Goal: Task Accomplishment & Management: Manage account settings

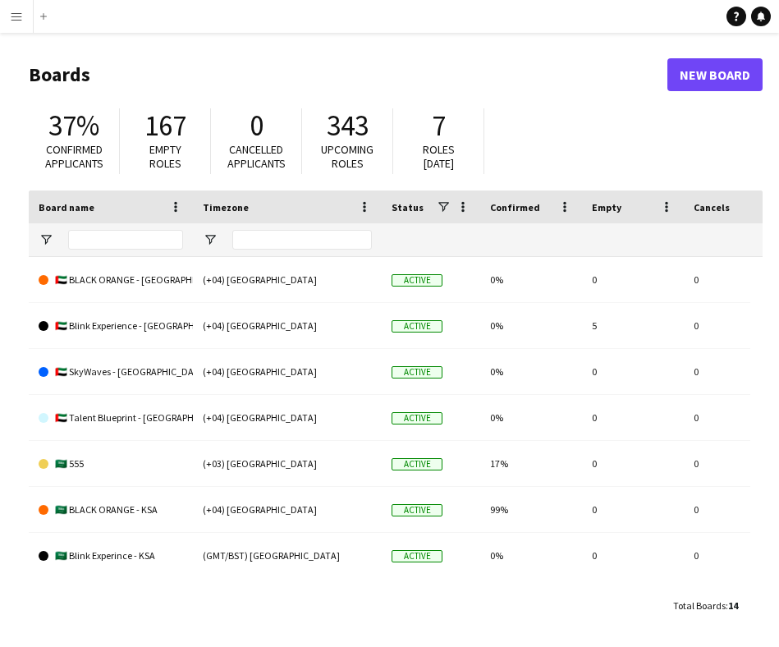
click at [27, 15] on button "Menu" at bounding box center [16, 16] width 33 height 33
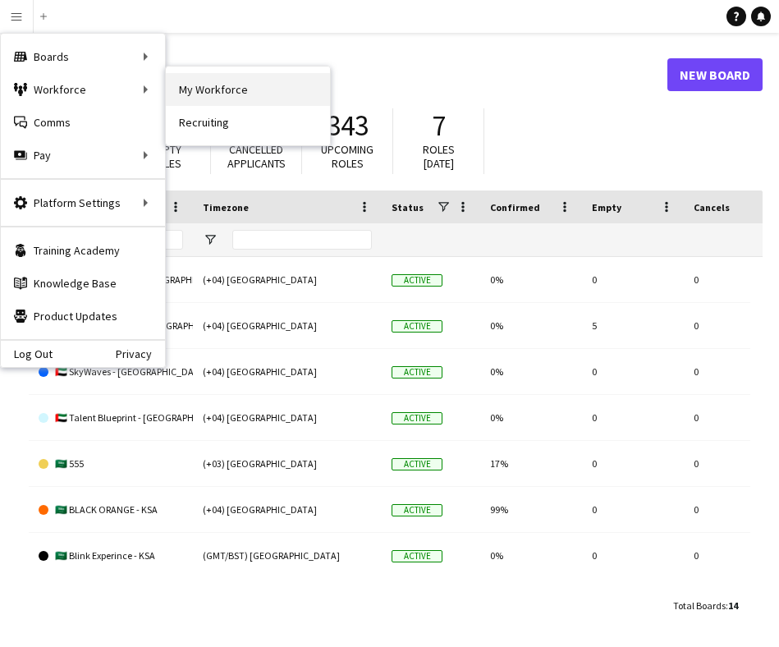
click at [190, 83] on link "My Workforce" at bounding box center [248, 89] width 164 height 33
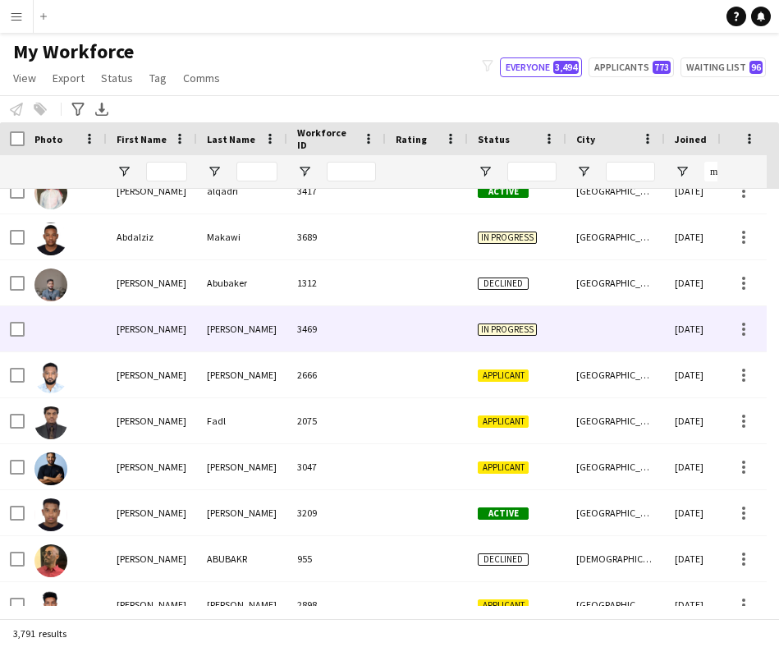
scroll to position [1688, 0]
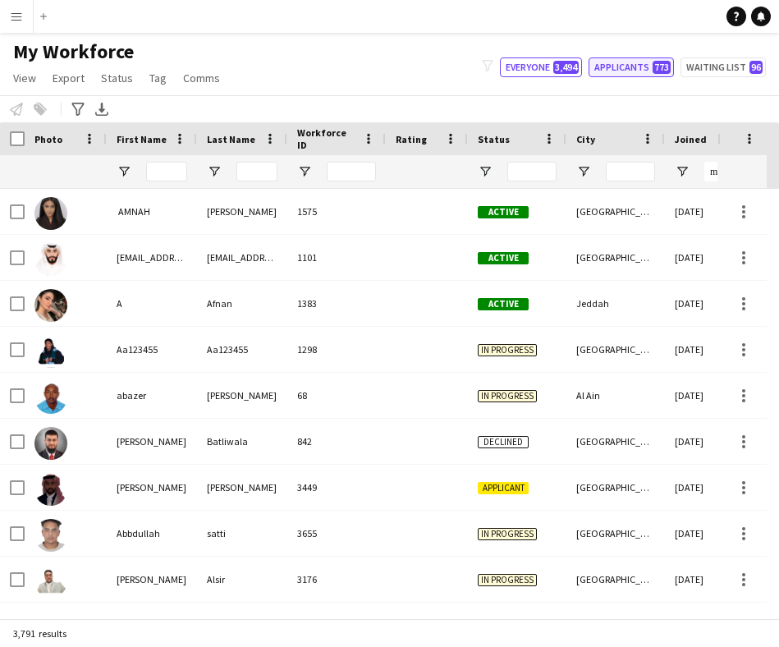
click at [630, 70] on button "Applicants 773" at bounding box center [630, 67] width 85 height 20
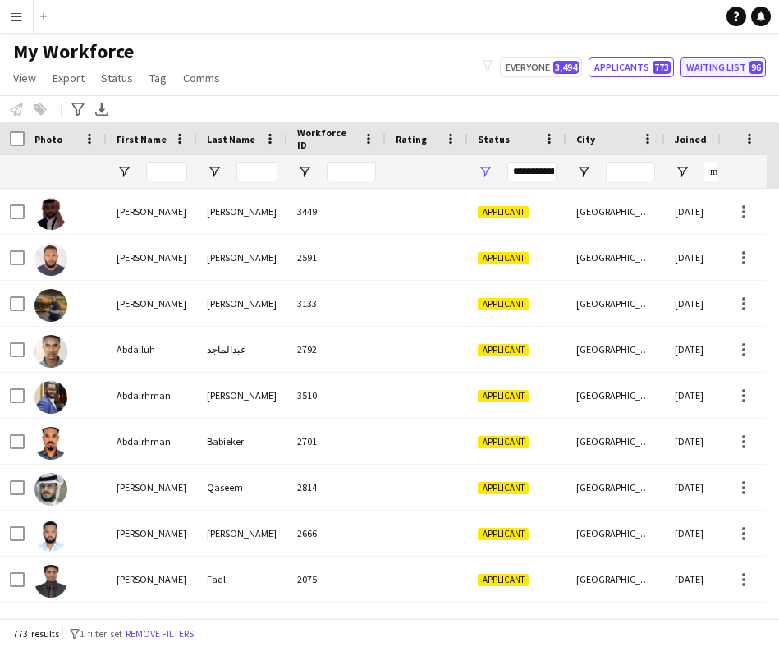
click at [712, 69] on button "Waiting list 96" at bounding box center [722, 67] width 85 height 20
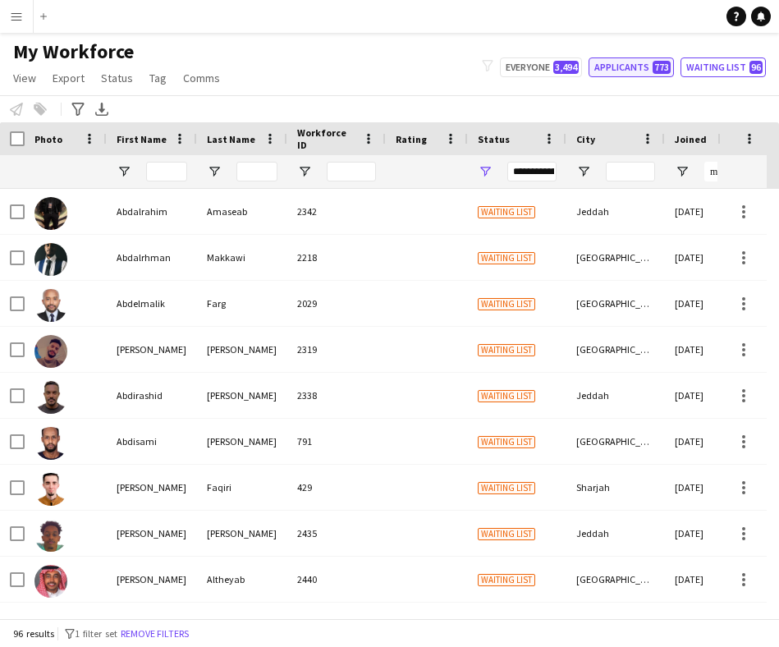
click at [629, 63] on button "Applicants 773" at bounding box center [630, 67] width 85 height 20
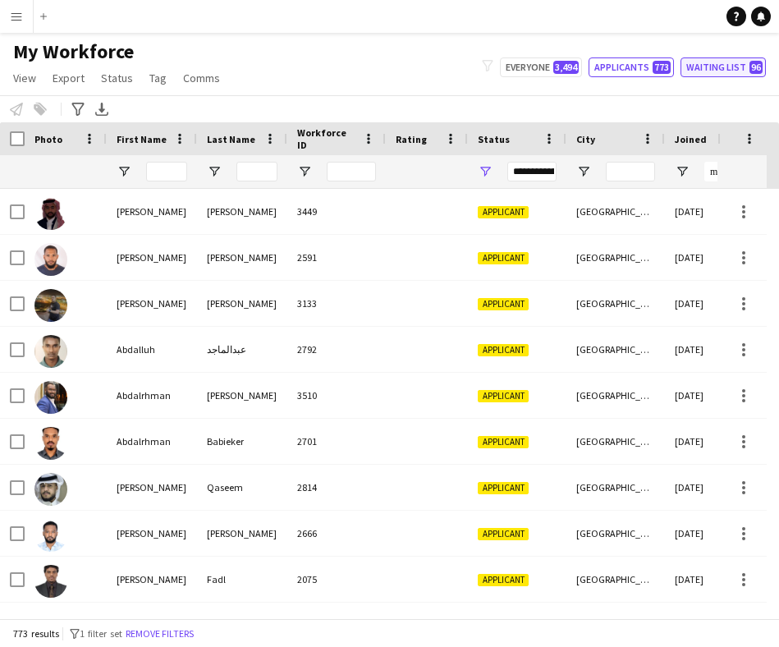
click at [716, 64] on button "Waiting list 96" at bounding box center [722, 67] width 85 height 20
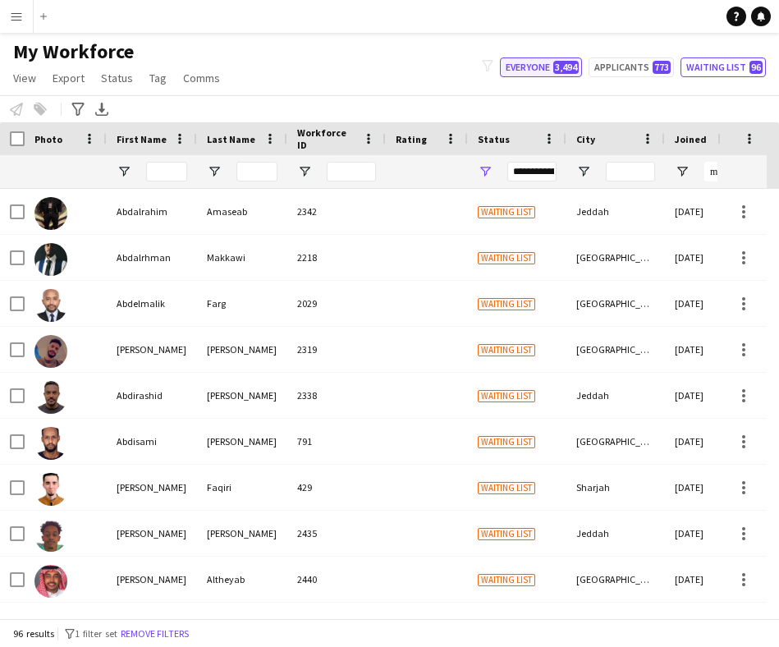
click at [574, 67] on span "3,494" at bounding box center [565, 67] width 25 height 13
type input "**********"
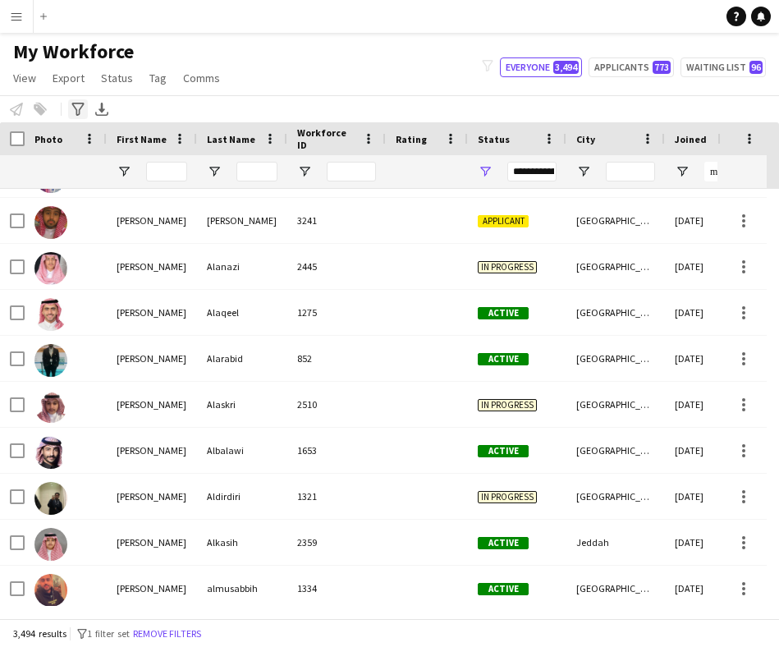
click at [71, 99] on div "Advanced filters" at bounding box center [78, 109] width 20 height 20
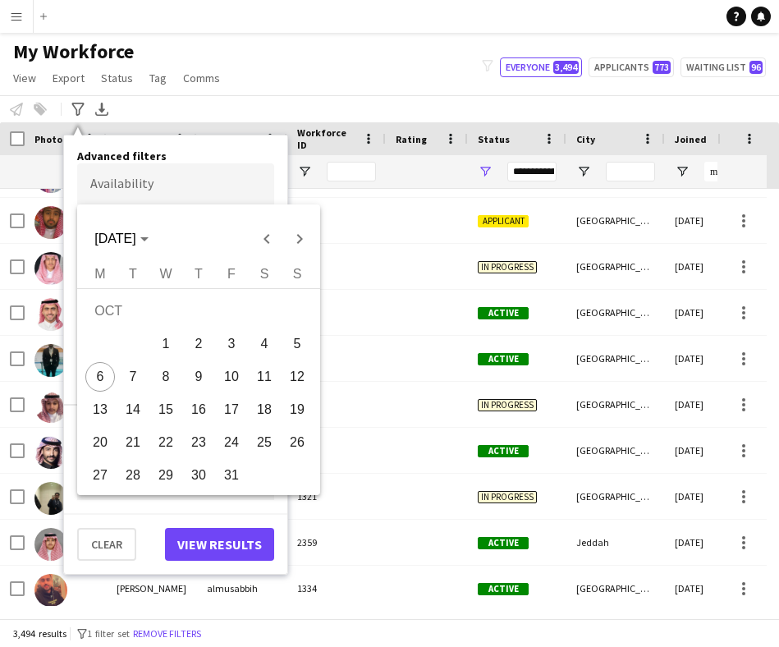
click at [181, 182] on body "Menu Boards Boards Boards All jobs Status Workforce Workforce My Workforce Recr…" at bounding box center [389, 323] width 779 height 647
click at [201, 193] on div at bounding box center [389, 323] width 779 height 647
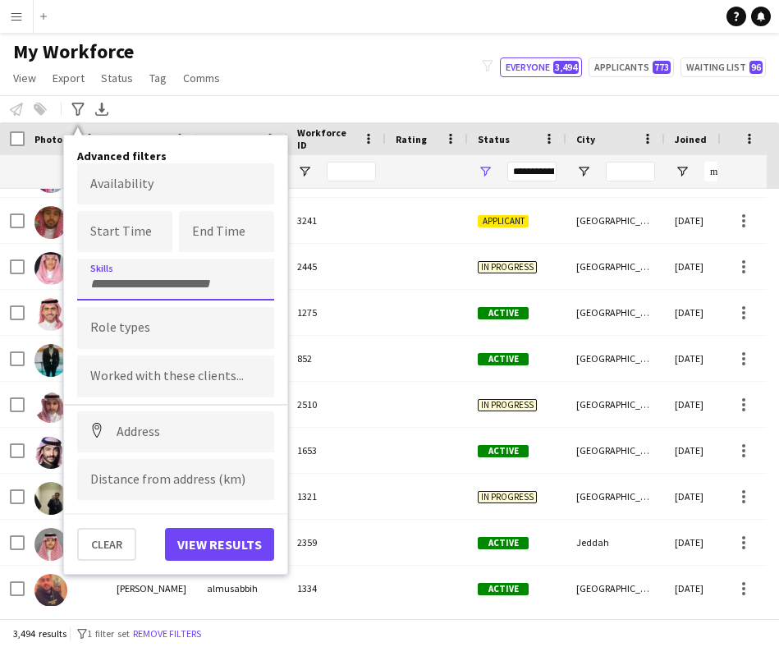
click at [170, 282] on input "Type to search skills..." at bounding box center [175, 284] width 171 height 15
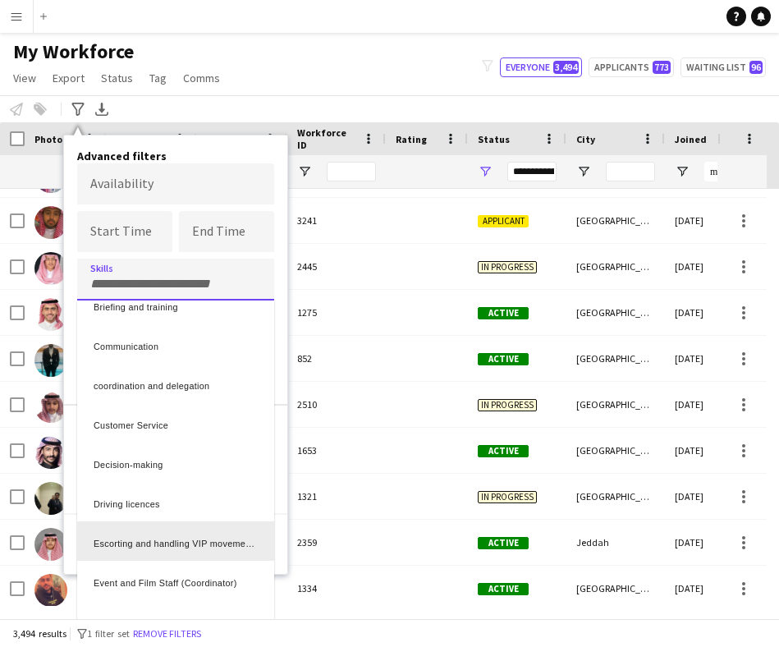
click at [149, 535] on div "Escorting and handling VIP movements" at bounding box center [175, 540] width 197 height 39
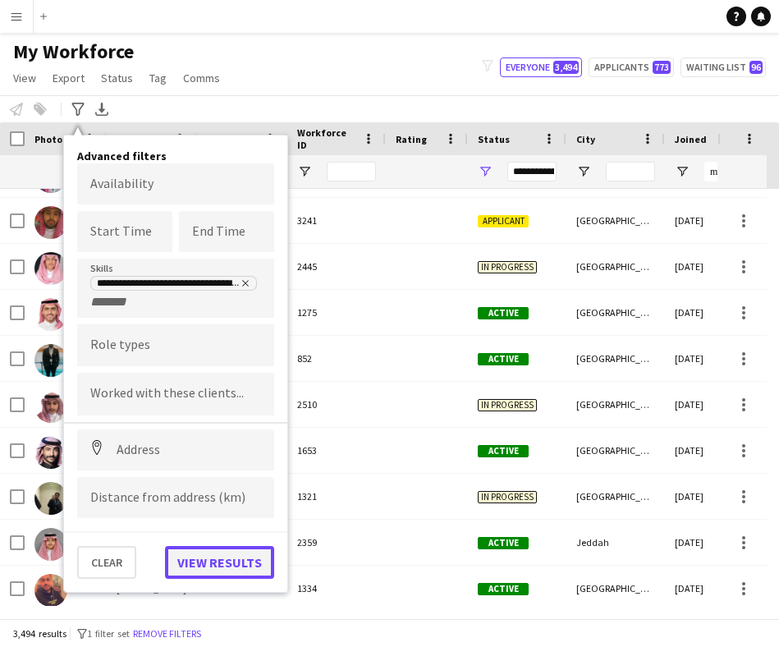
click at [201, 559] on button "View results" at bounding box center [219, 562] width 109 height 33
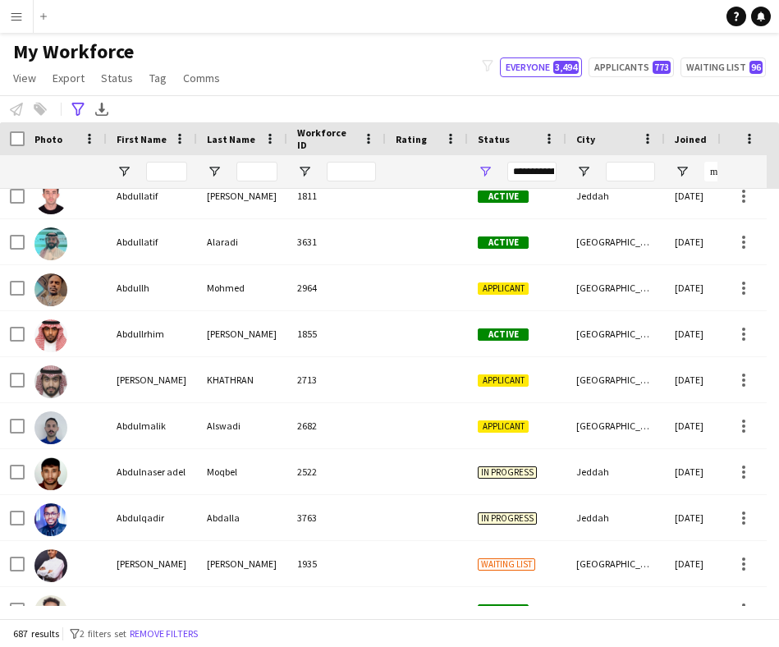
click at [167, 632] on button "Remove filters" at bounding box center [163, 633] width 75 height 18
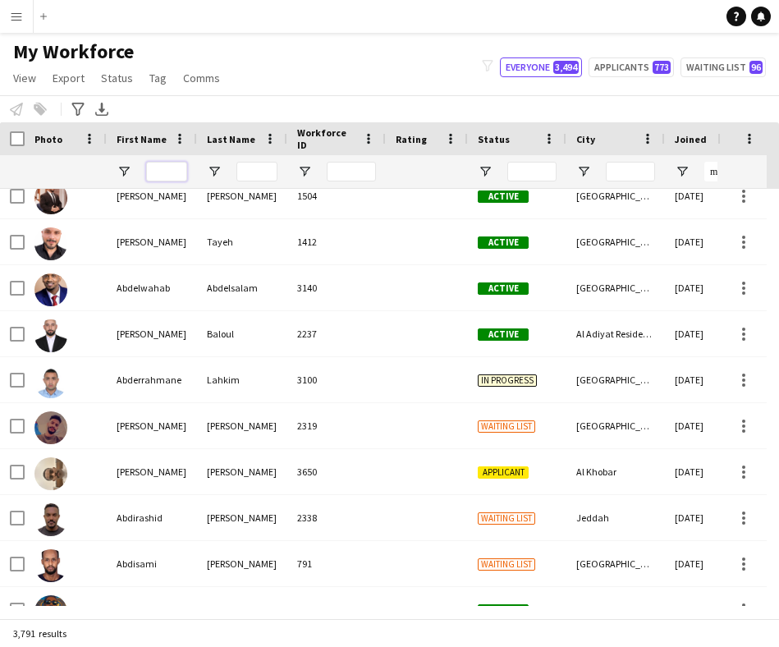
click at [167, 171] on input "First Name Filter Input" at bounding box center [166, 172] width 41 height 20
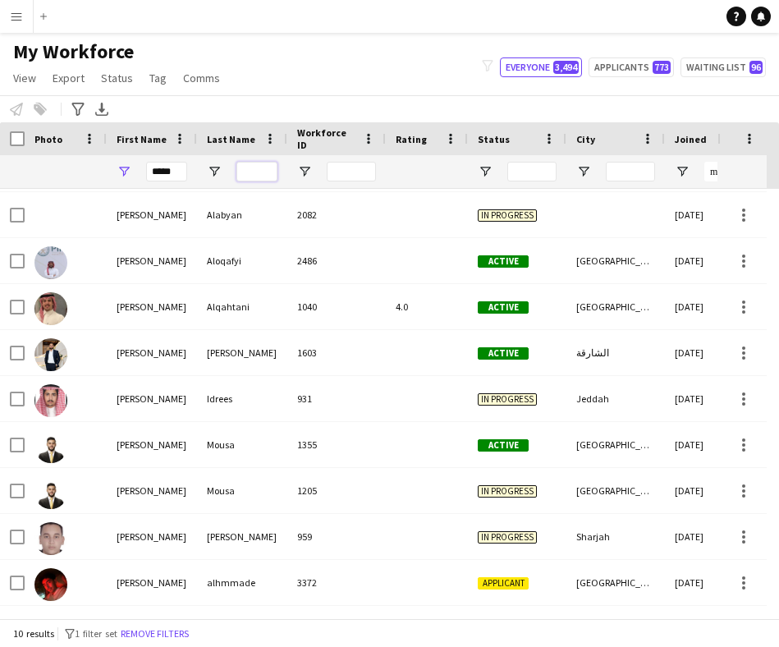
click at [249, 176] on input "Last Name Filter Input" at bounding box center [256, 172] width 41 height 20
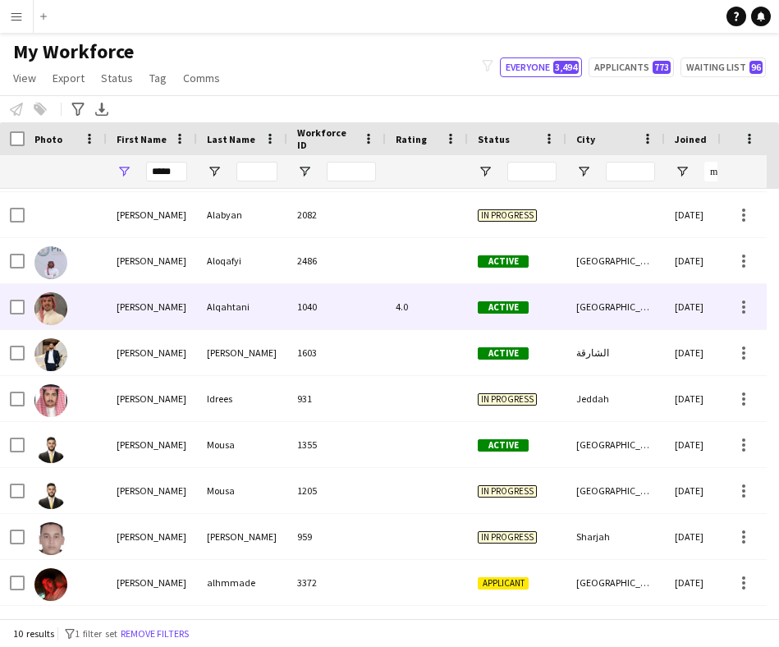
click at [353, 302] on div "1040" at bounding box center [336, 306] width 98 height 45
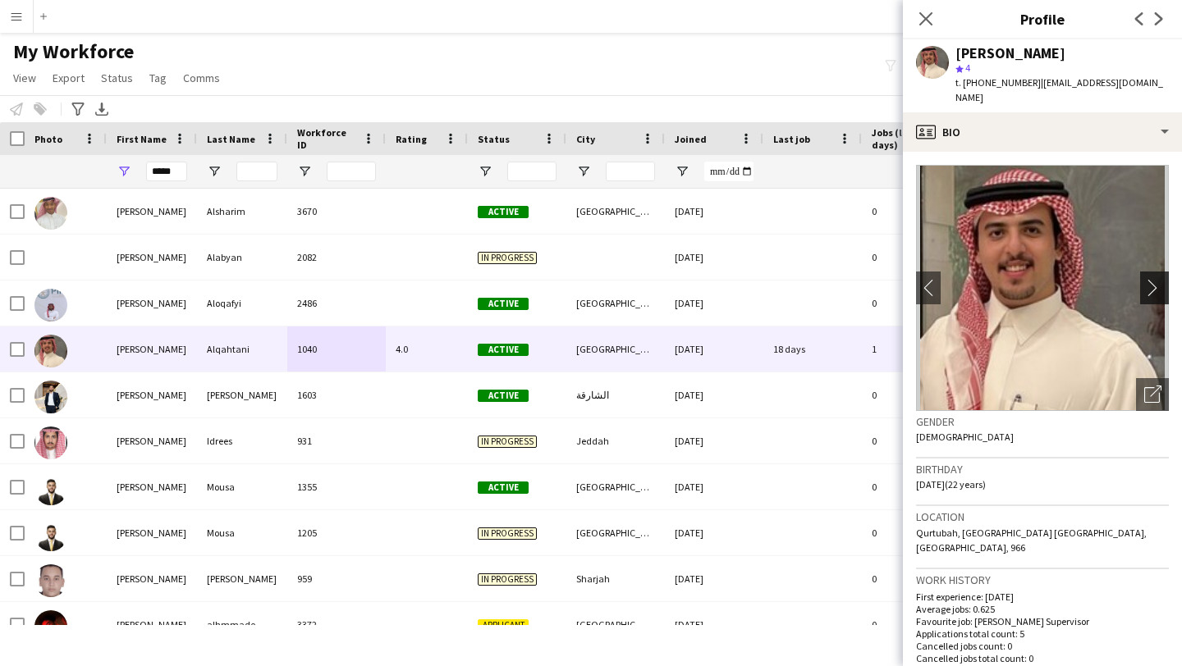
click at [778, 279] on app-icon "chevron-right" at bounding box center [1156, 287] width 25 height 17
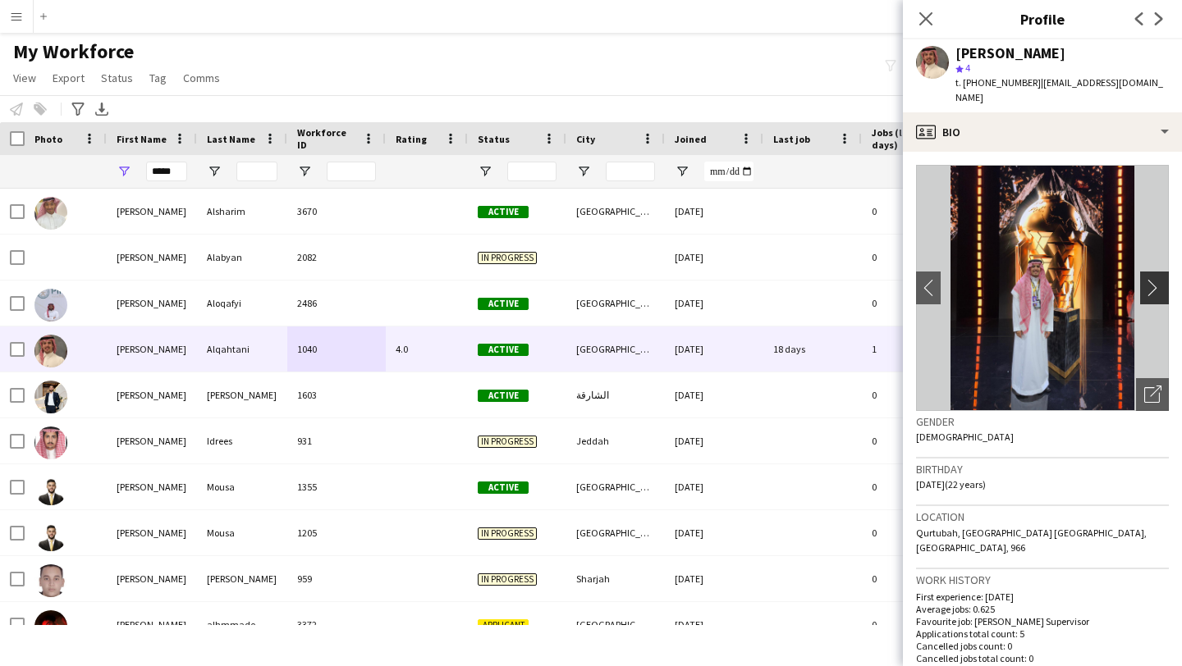
click at [778, 279] on app-icon "chevron-right" at bounding box center [1156, 287] width 25 height 17
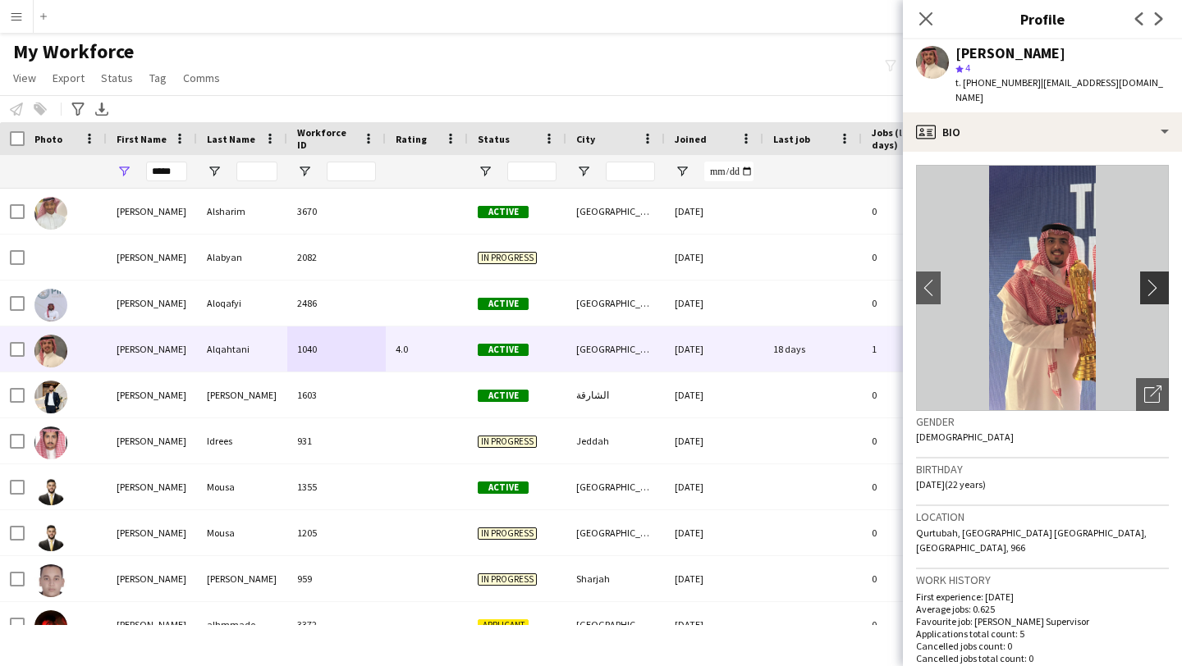
click at [778, 279] on app-icon "chevron-right" at bounding box center [1156, 287] width 25 height 17
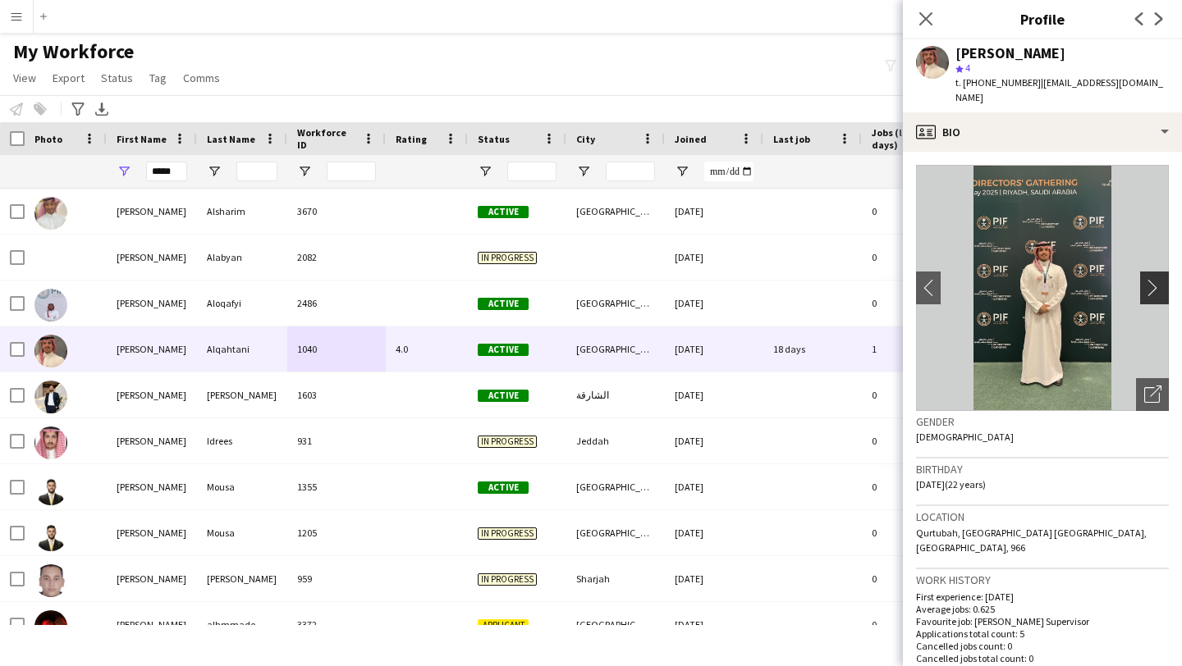
click at [778, 279] on app-icon "chevron-right" at bounding box center [1156, 287] width 25 height 17
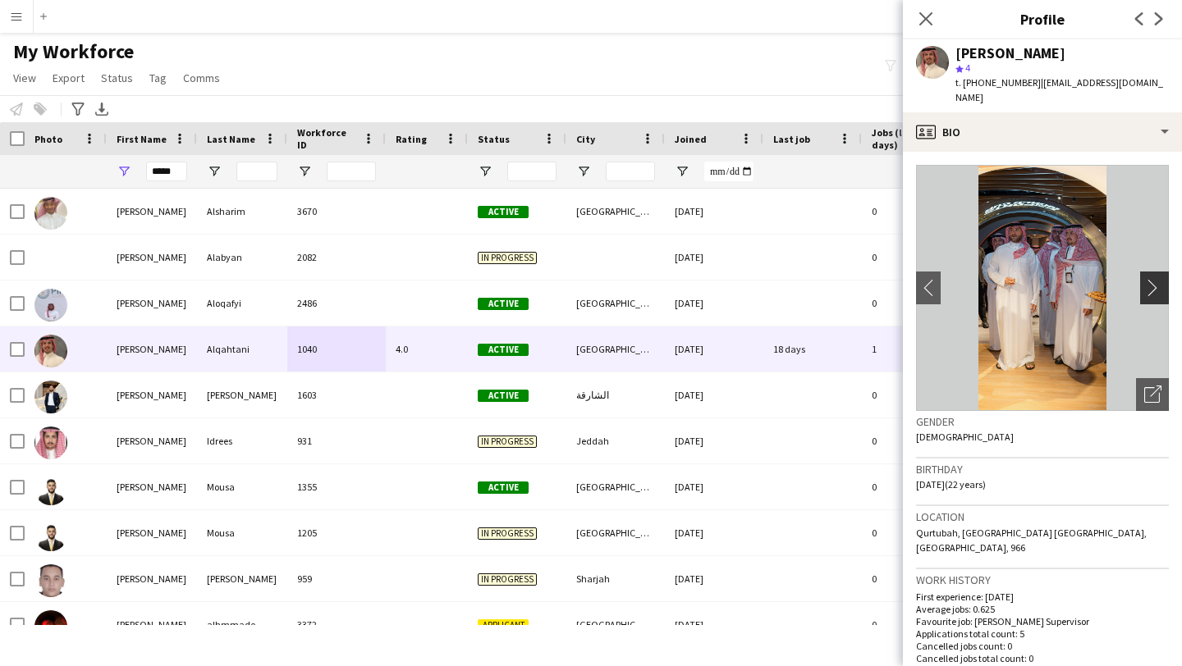
click at [778, 279] on app-icon "chevron-right" at bounding box center [1156, 287] width 25 height 17
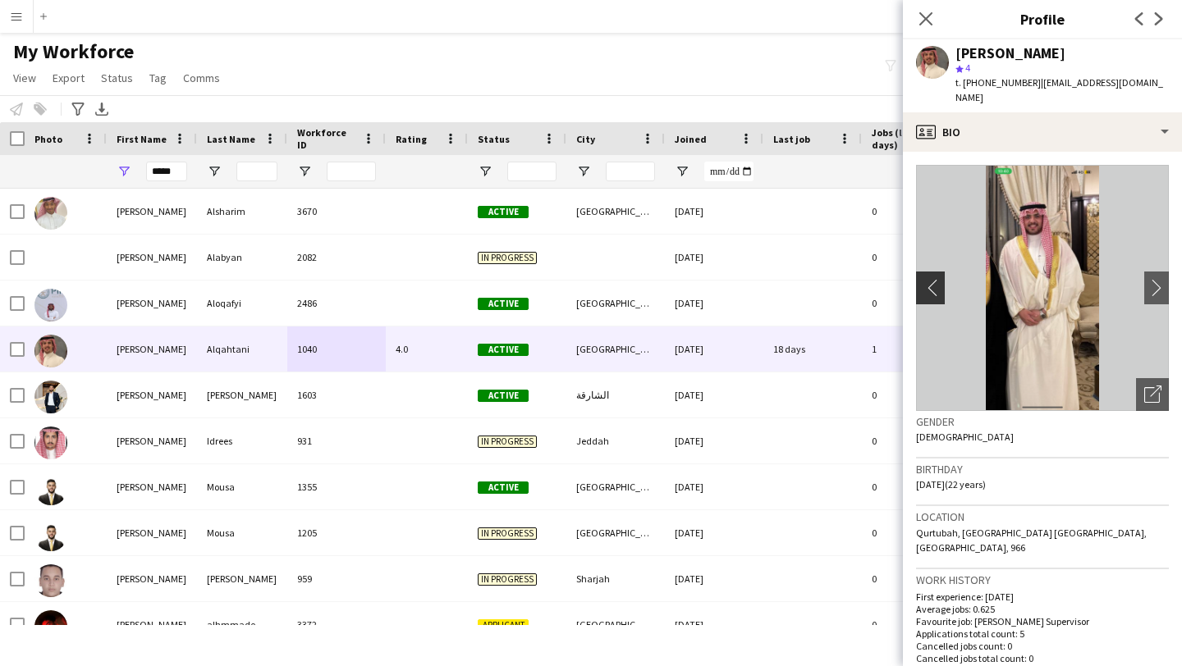
click at [778, 279] on app-icon "chevron-left" at bounding box center [928, 287] width 25 height 17
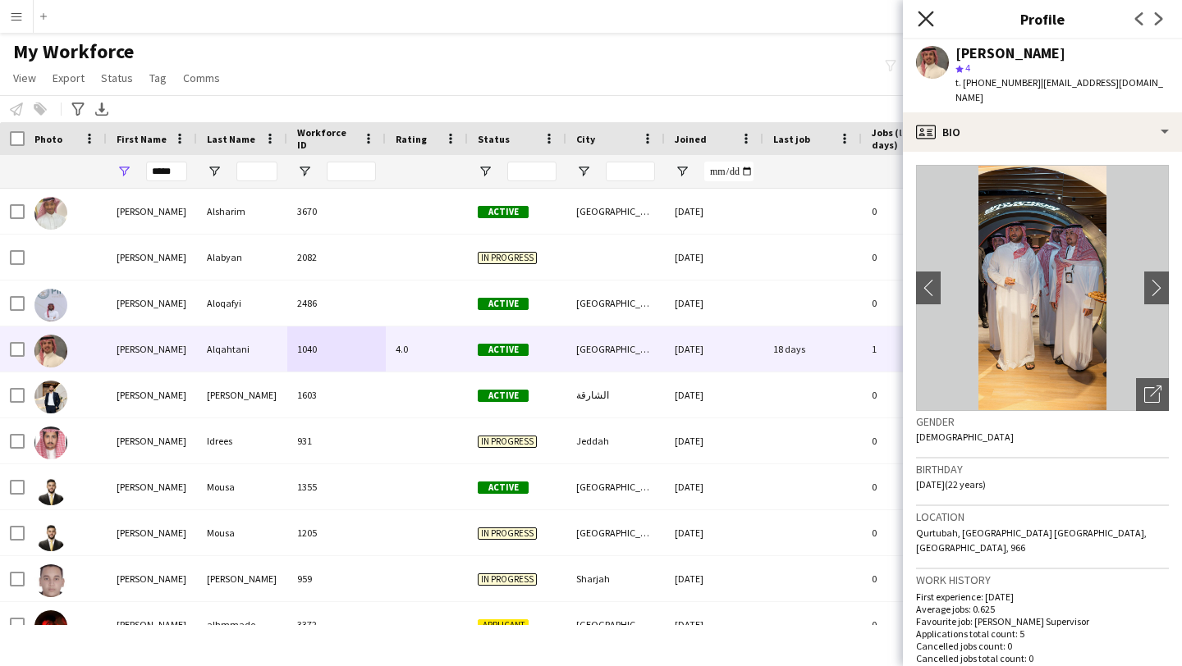
click at [778, 12] on icon at bounding box center [925, 19] width 16 height 16
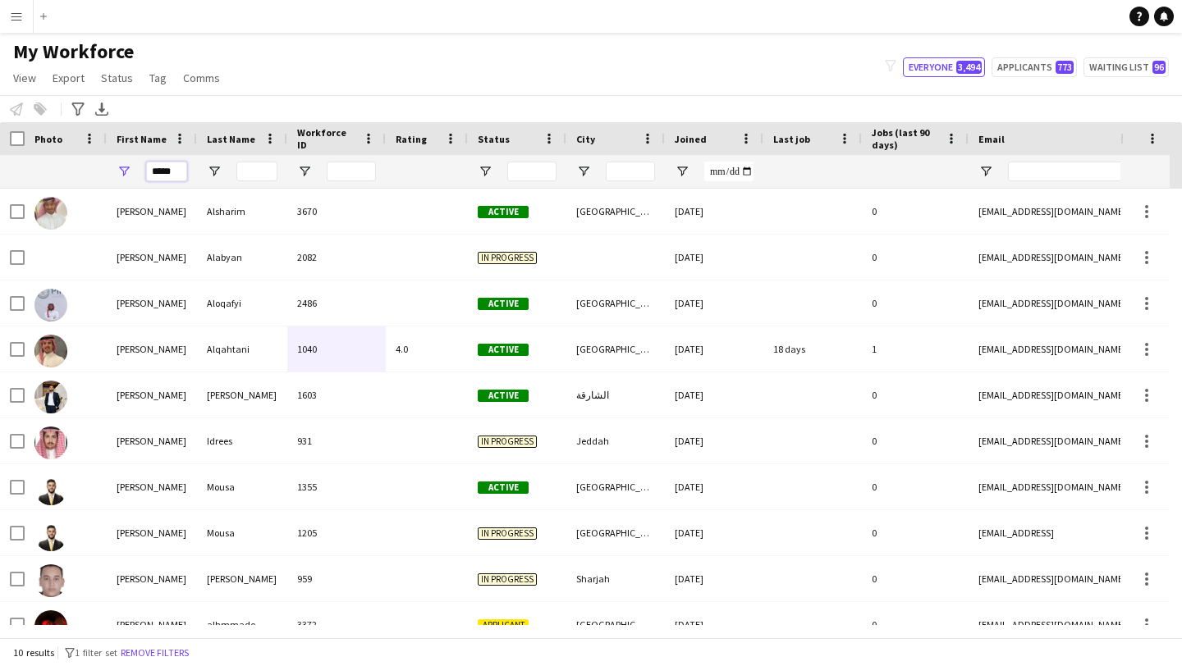
click at [181, 174] on input "*****" at bounding box center [166, 172] width 41 height 20
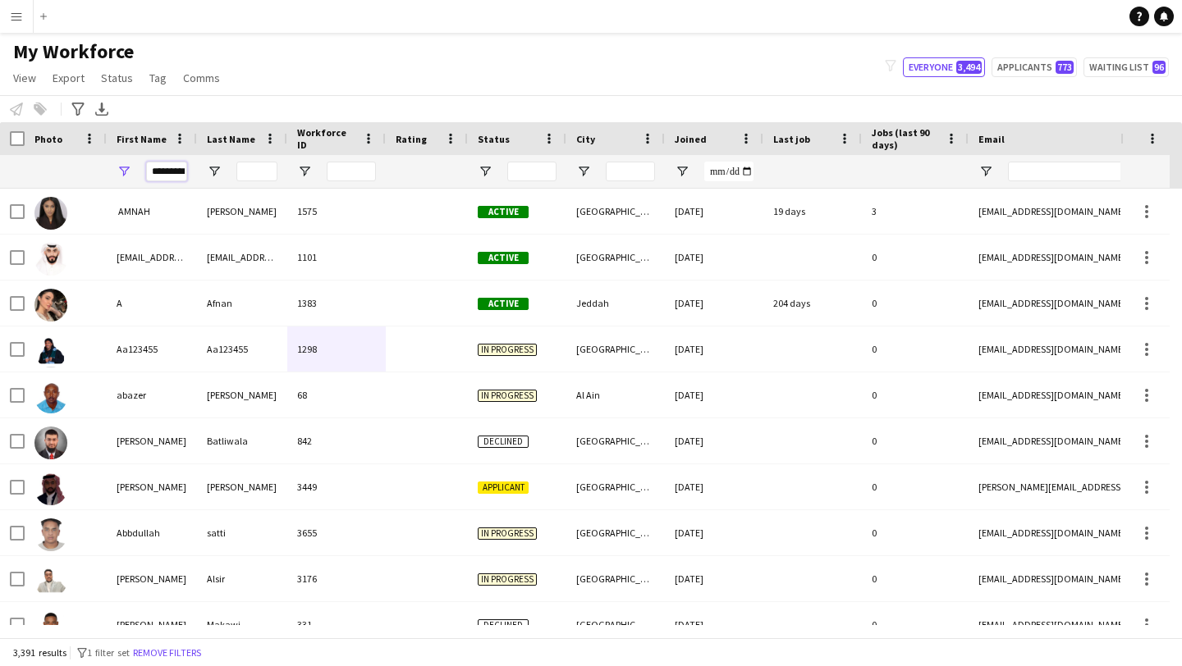
scroll to position [0, 7]
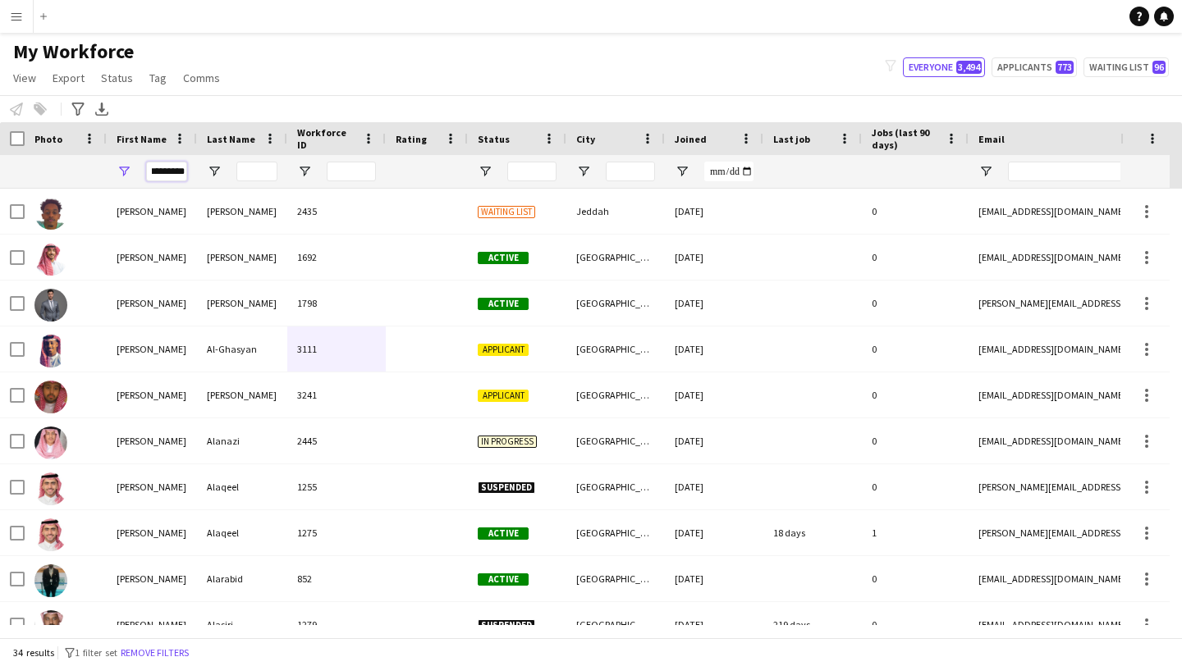
type input "*********"
click at [246, 171] on input "Last Name Filter Input" at bounding box center [256, 172] width 41 height 20
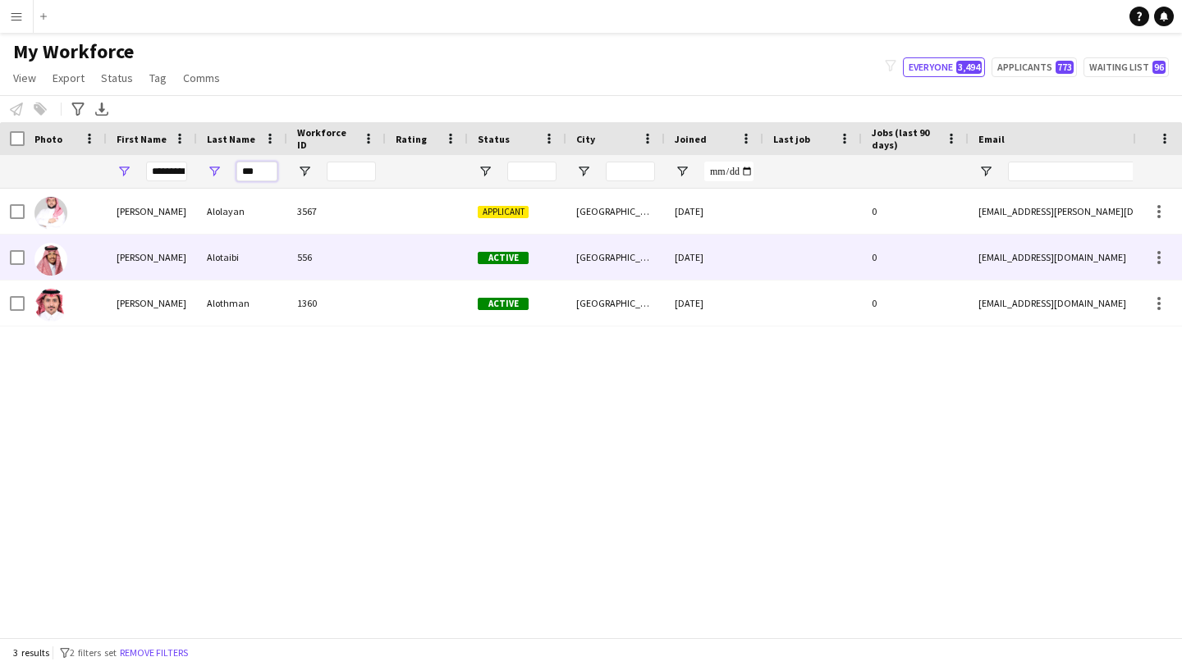
type input "***"
click at [226, 267] on div "Alotaibi" at bounding box center [242, 257] width 90 height 45
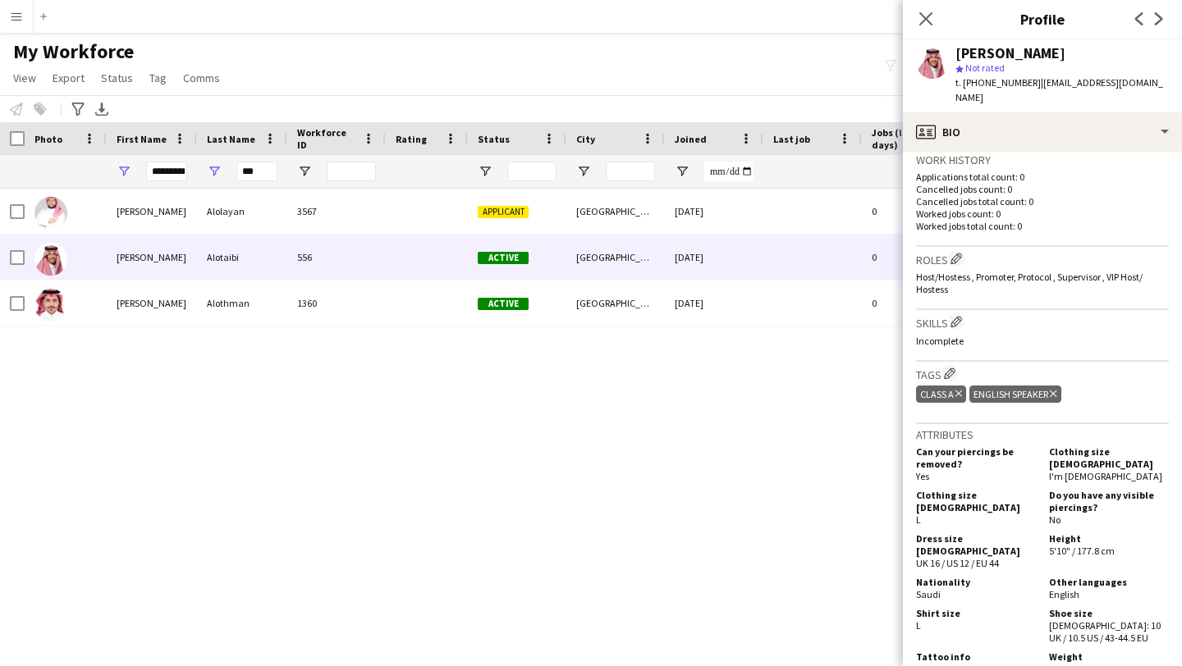
scroll to position [424, 0]
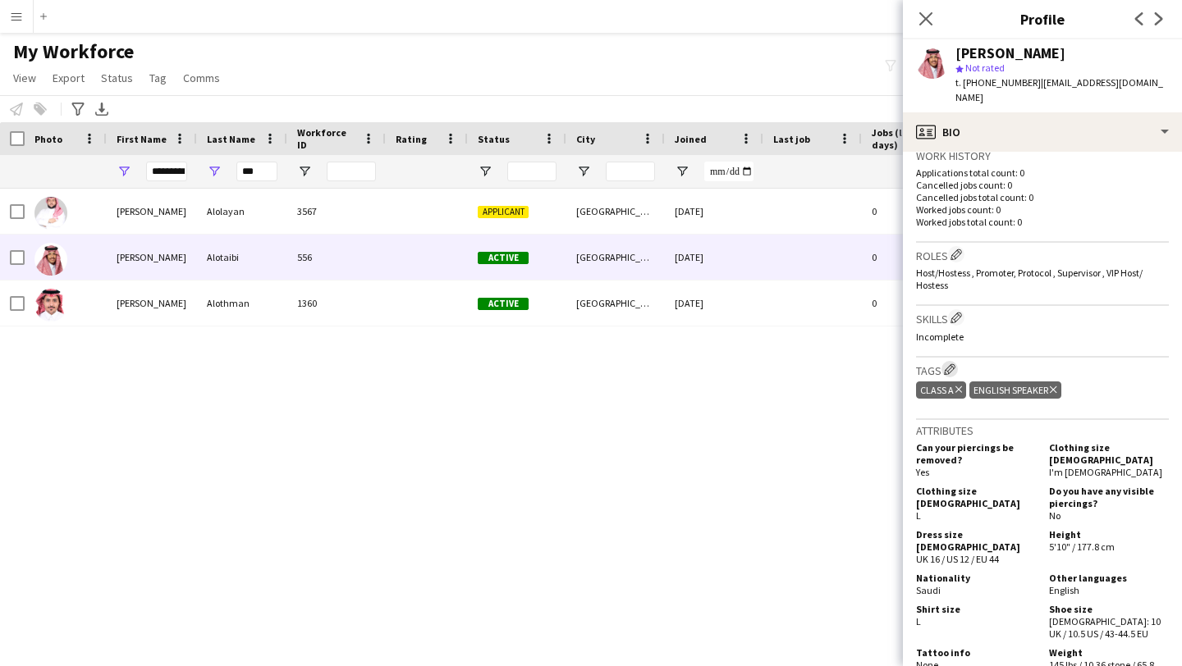
click at [778, 363] on app-icon "Edit crew company tags" at bounding box center [949, 368] width 11 height 11
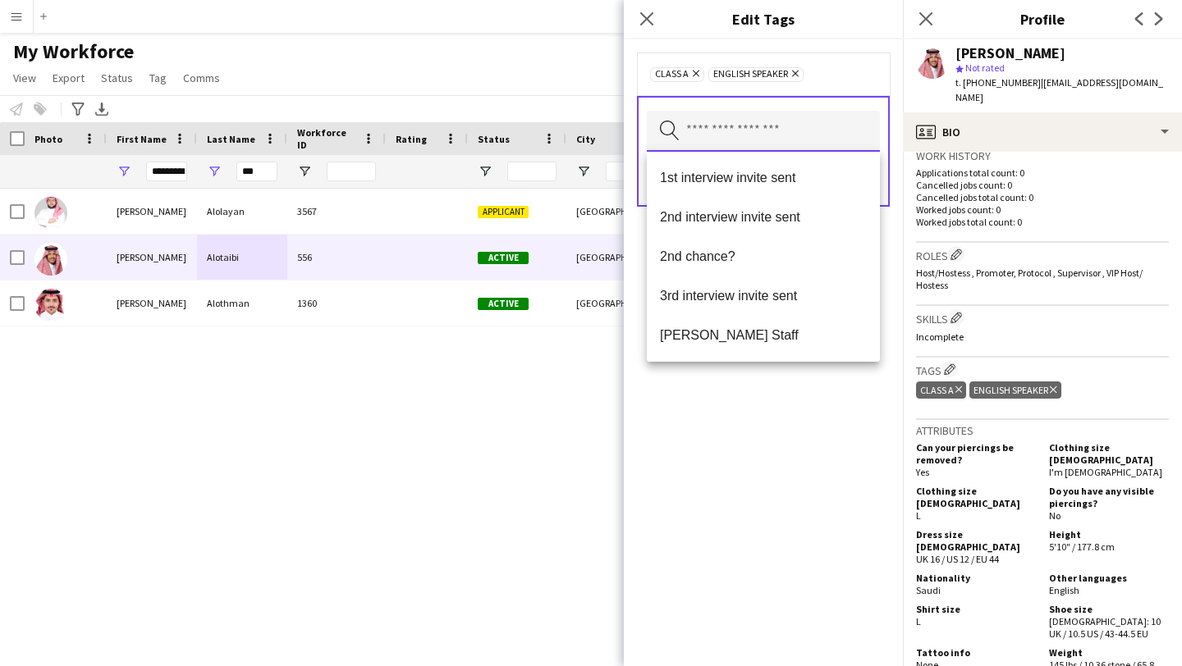
click at [778, 135] on input "text" at bounding box center [763, 131] width 233 height 41
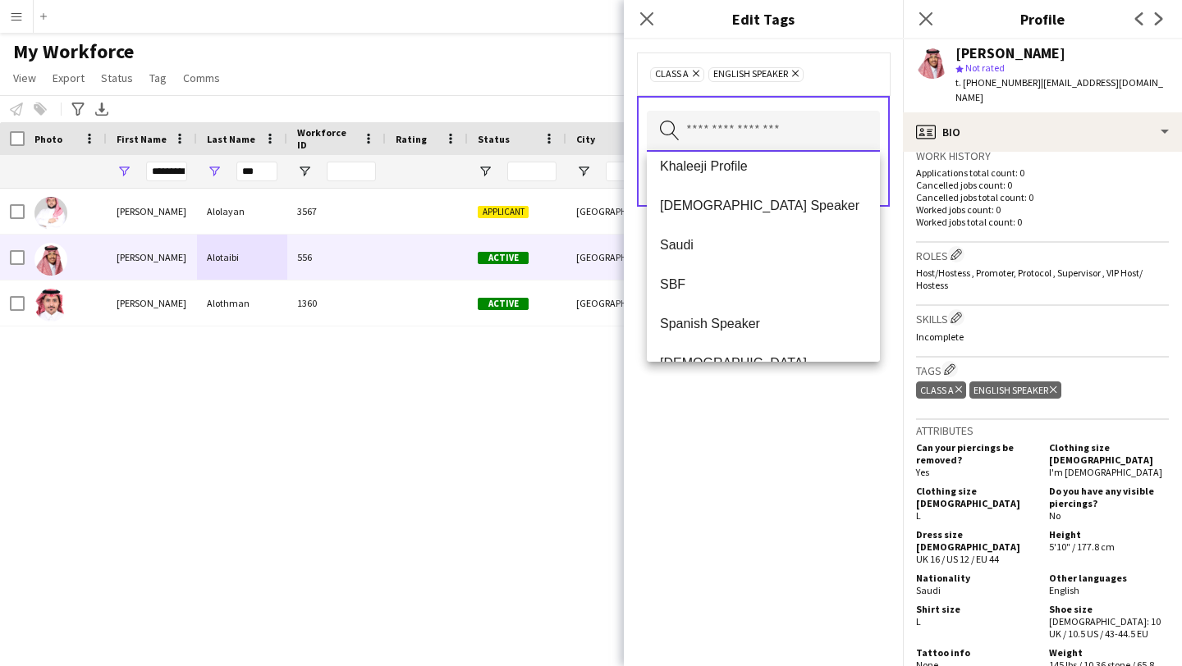
scroll to position [843, 0]
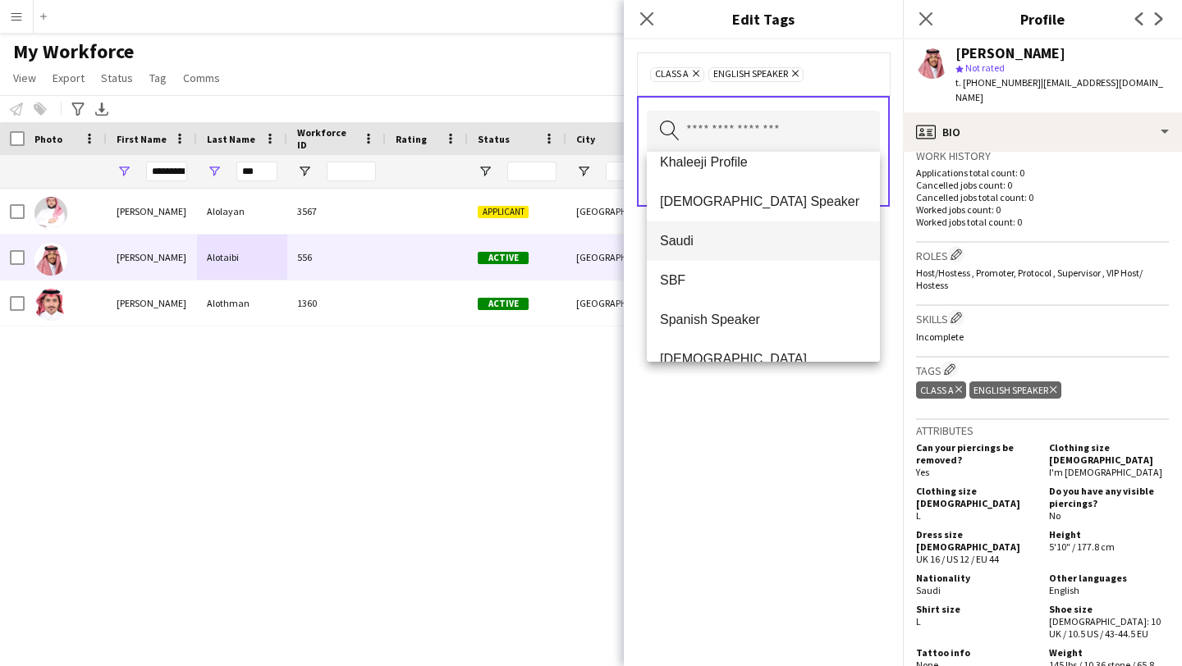
click at [766, 244] on span "Saudi" at bounding box center [763, 241] width 207 height 16
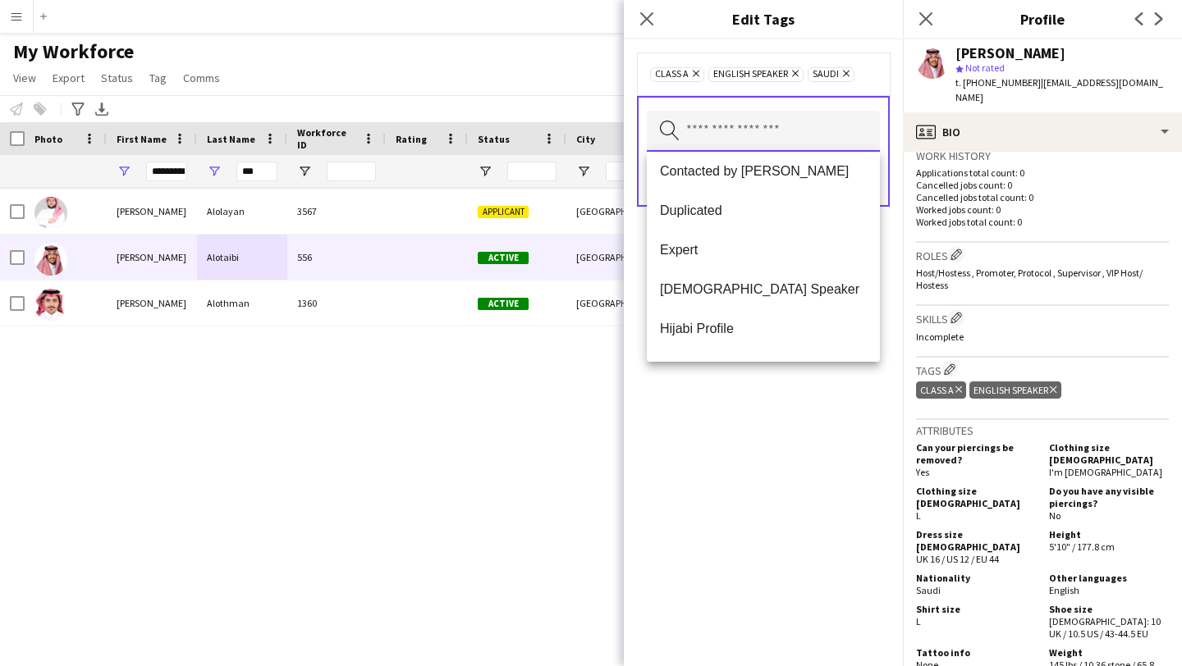
scroll to position [624, 0]
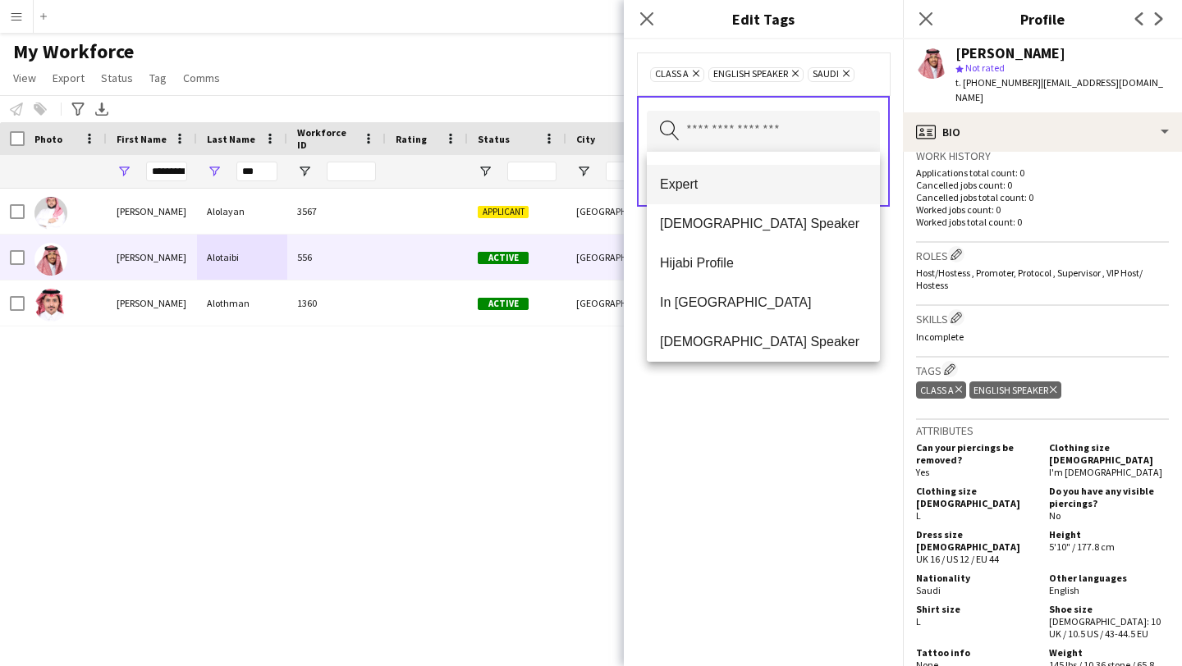
click at [729, 188] on span "Expert" at bounding box center [763, 184] width 207 height 16
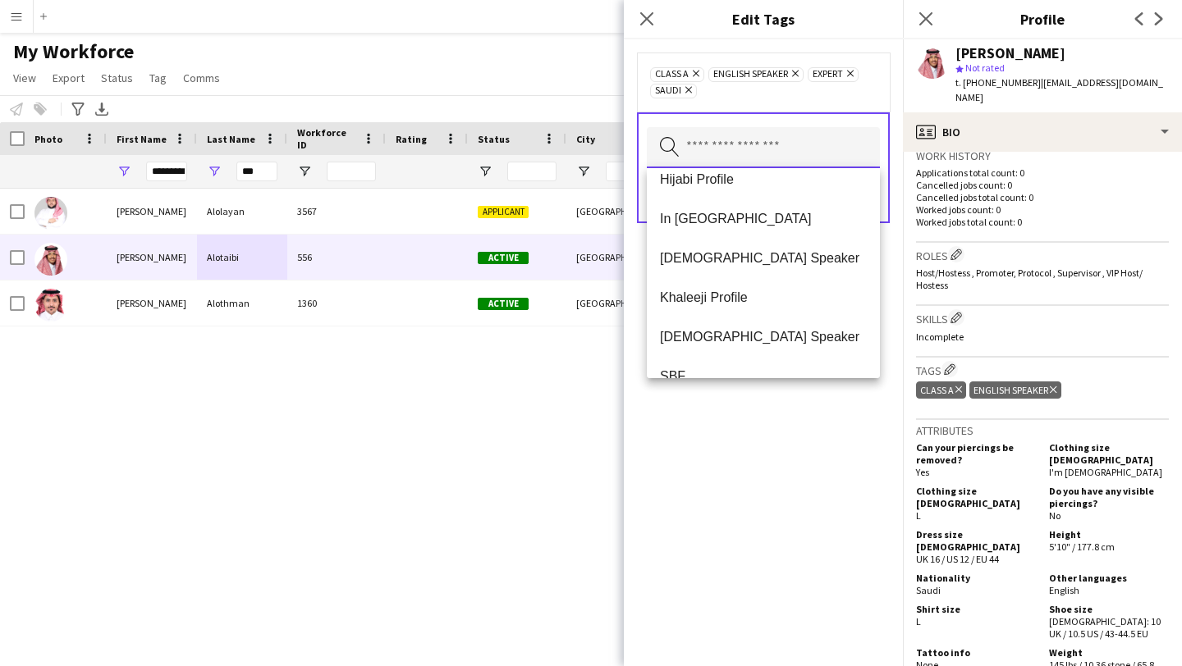
scroll to position [681, 0]
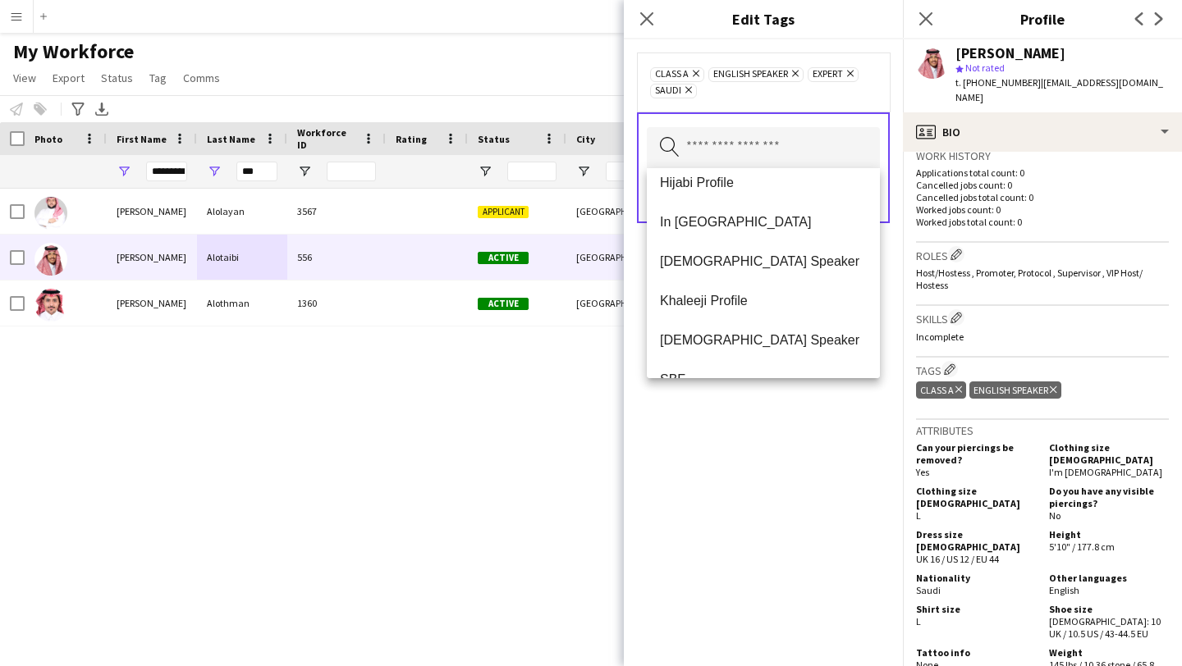
click at [711, 444] on div "Class A Remove English Speaker Remove Expert Remove Saudi Remove Search by tag …" at bounding box center [763, 352] width 279 height 627
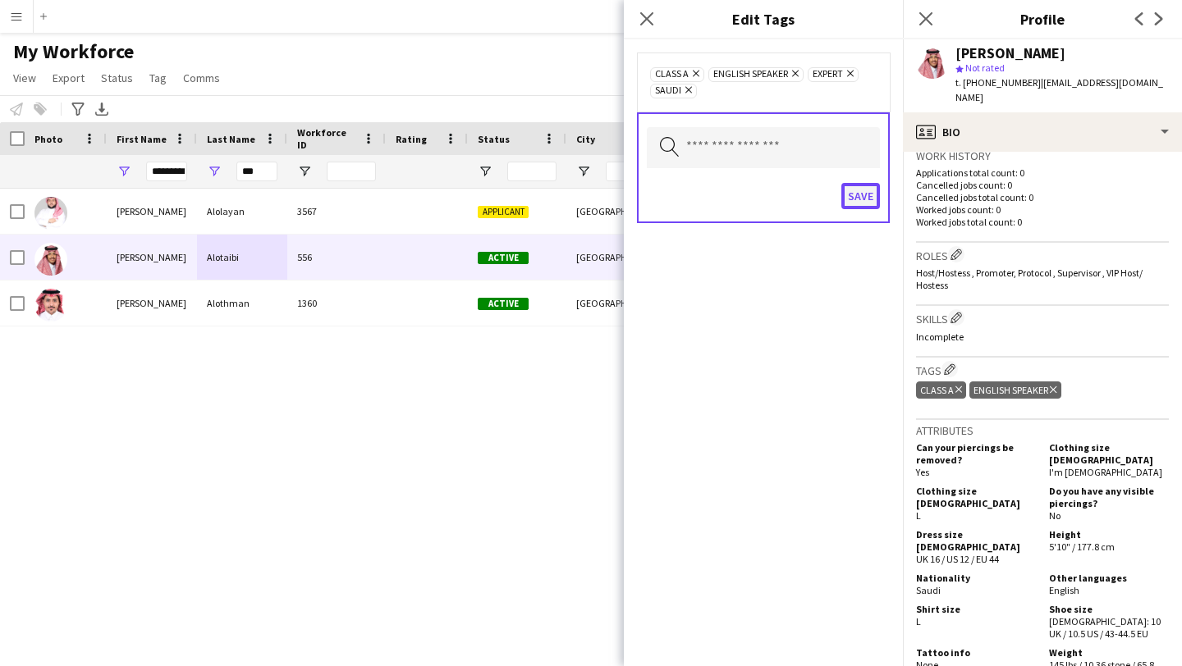
click at [778, 196] on button "Save" at bounding box center [860, 196] width 39 height 26
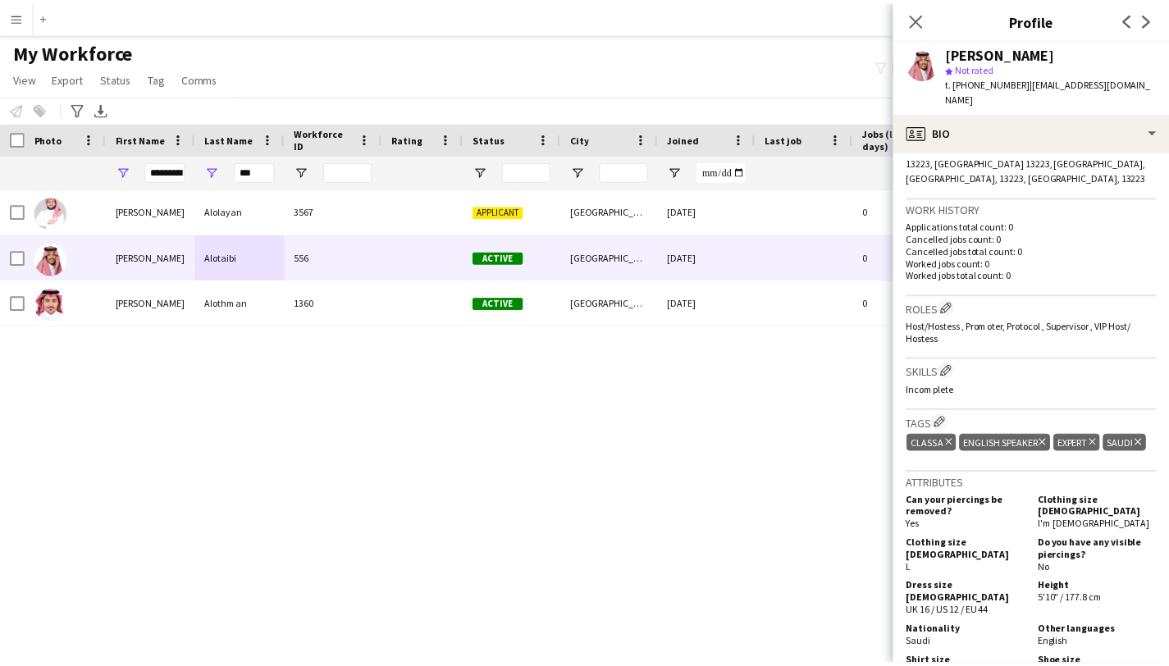
scroll to position [850, 0]
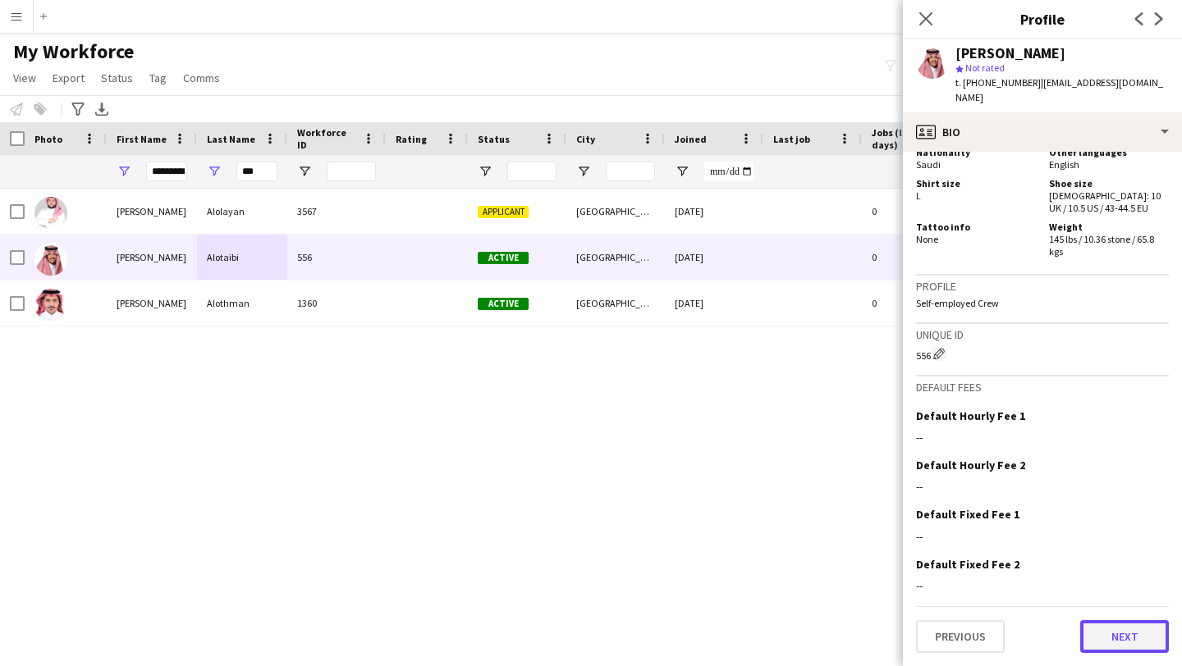
click at [778, 642] on button "Next" at bounding box center [1124, 636] width 89 height 33
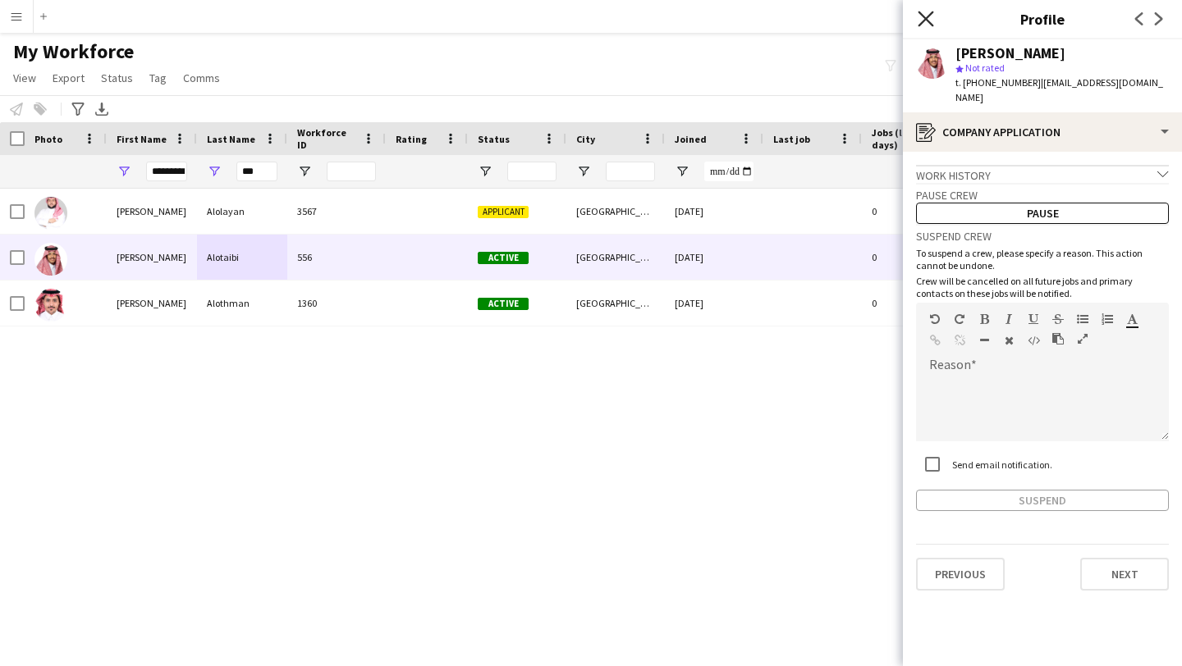
click at [778, 14] on icon at bounding box center [925, 19] width 16 height 16
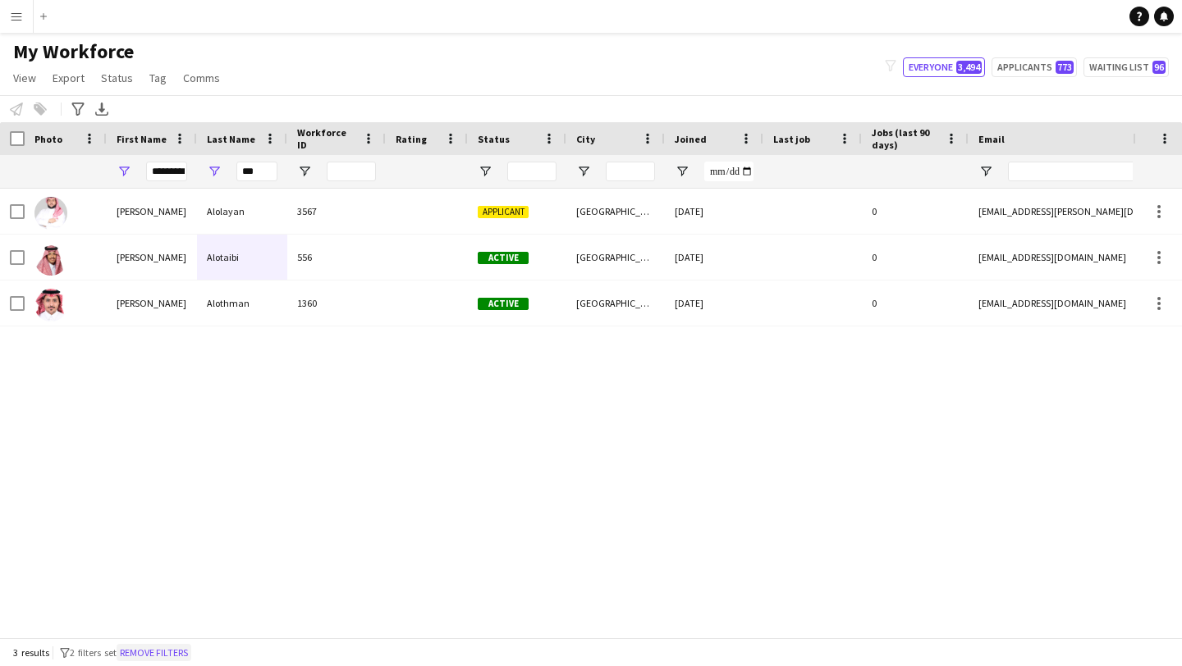
click at [185, 646] on button "Remove filters" at bounding box center [154, 653] width 75 height 18
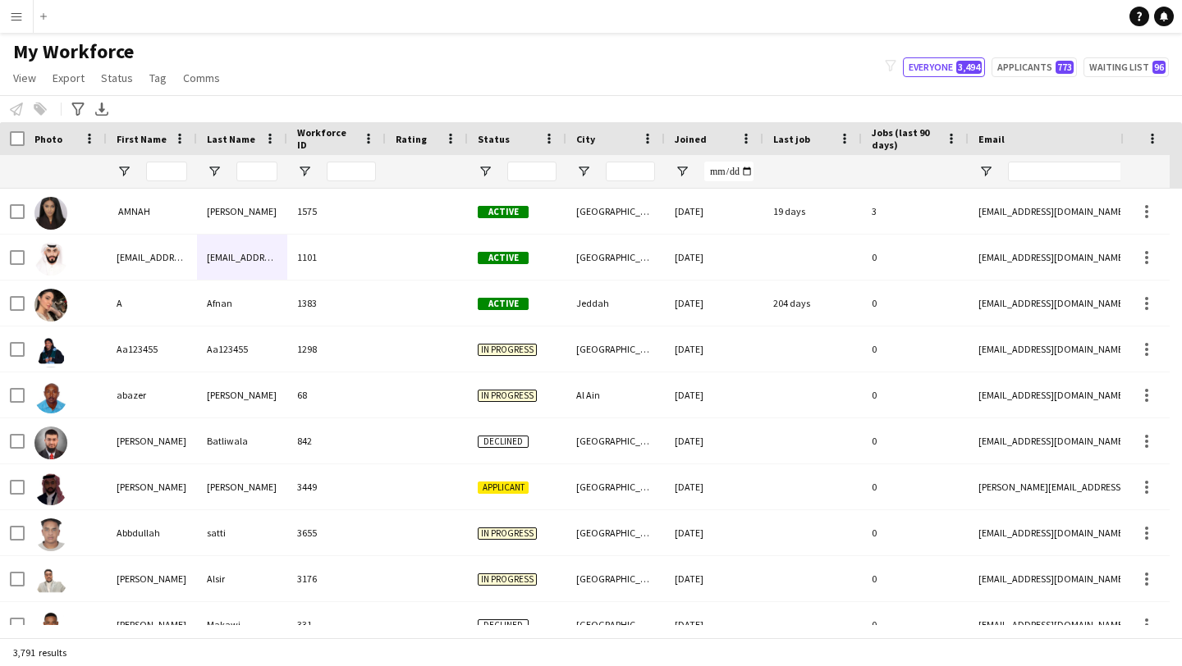
click at [16, 19] on app-icon "Menu" at bounding box center [16, 16] width 13 height 13
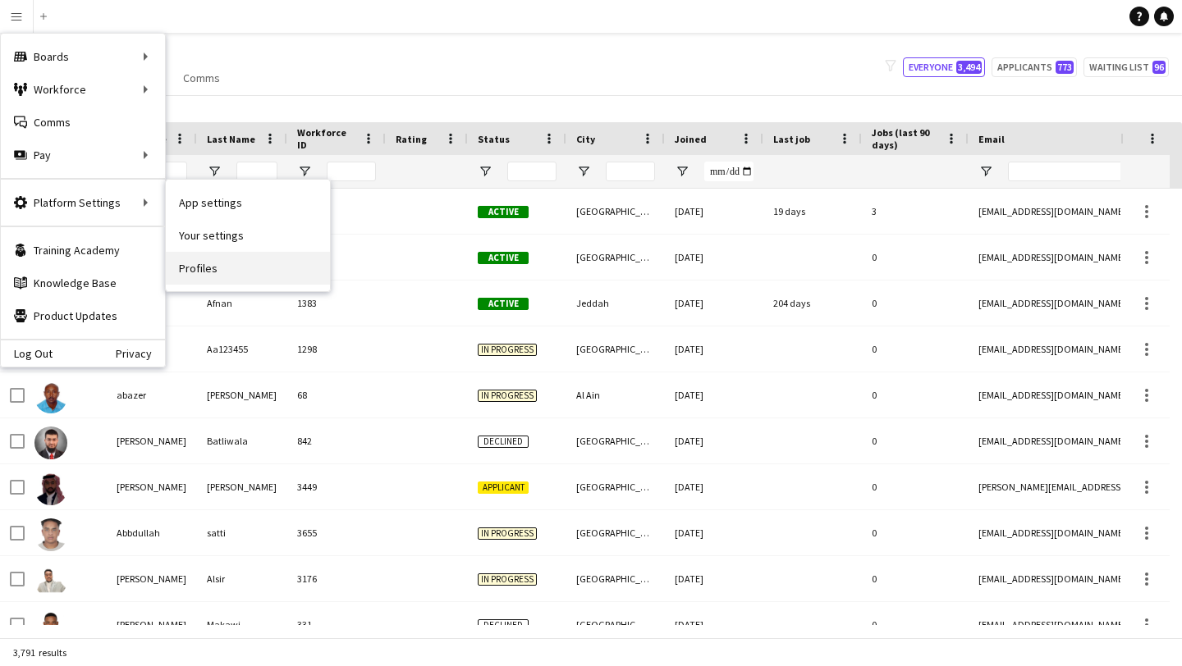
click at [224, 261] on link "Profiles" at bounding box center [248, 268] width 164 height 33
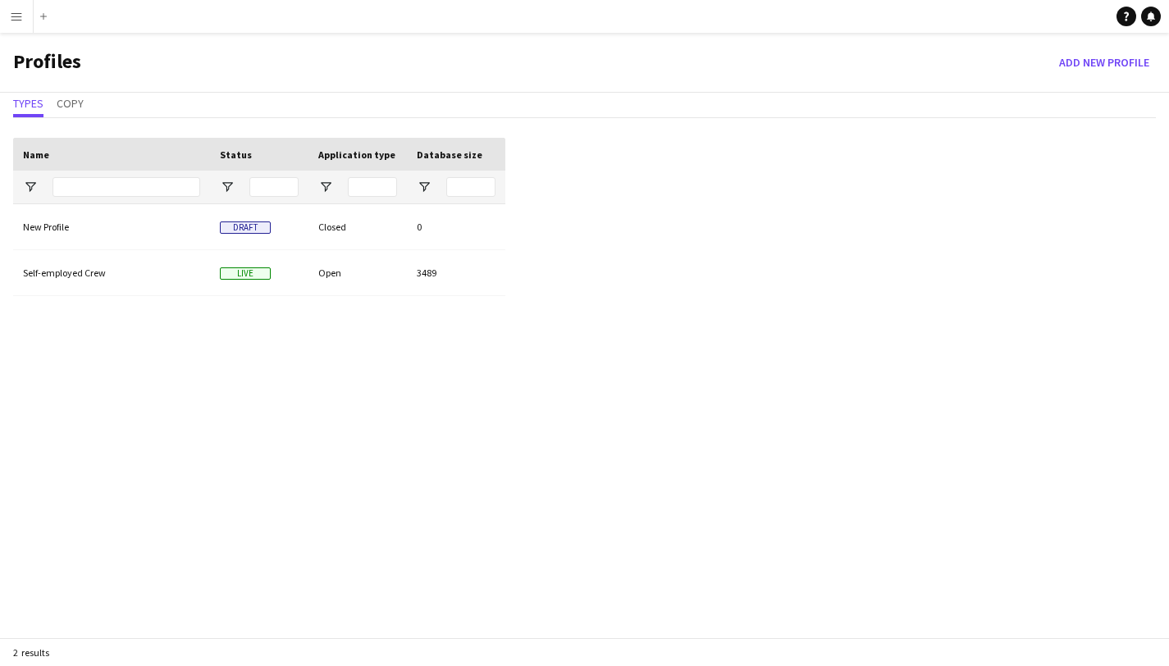
click at [21, 7] on button "Menu" at bounding box center [16, 16] width 33 height 33
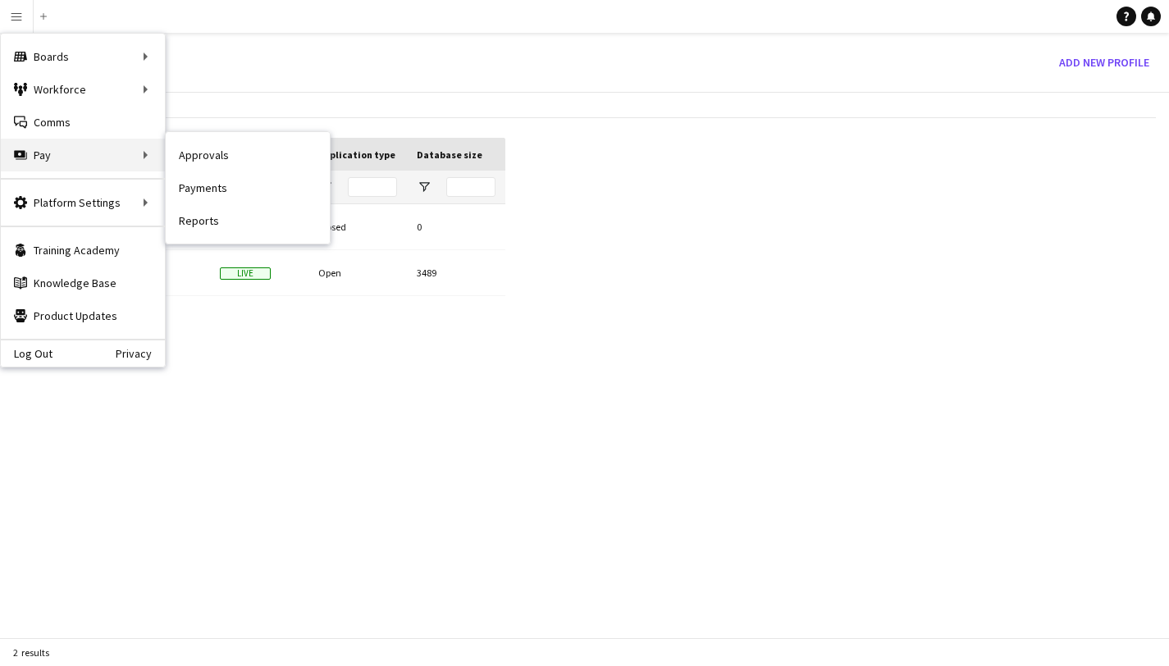
click at [101, 165] on div "Pay Pay" at bounding box center [83, 155] width 164 height 33
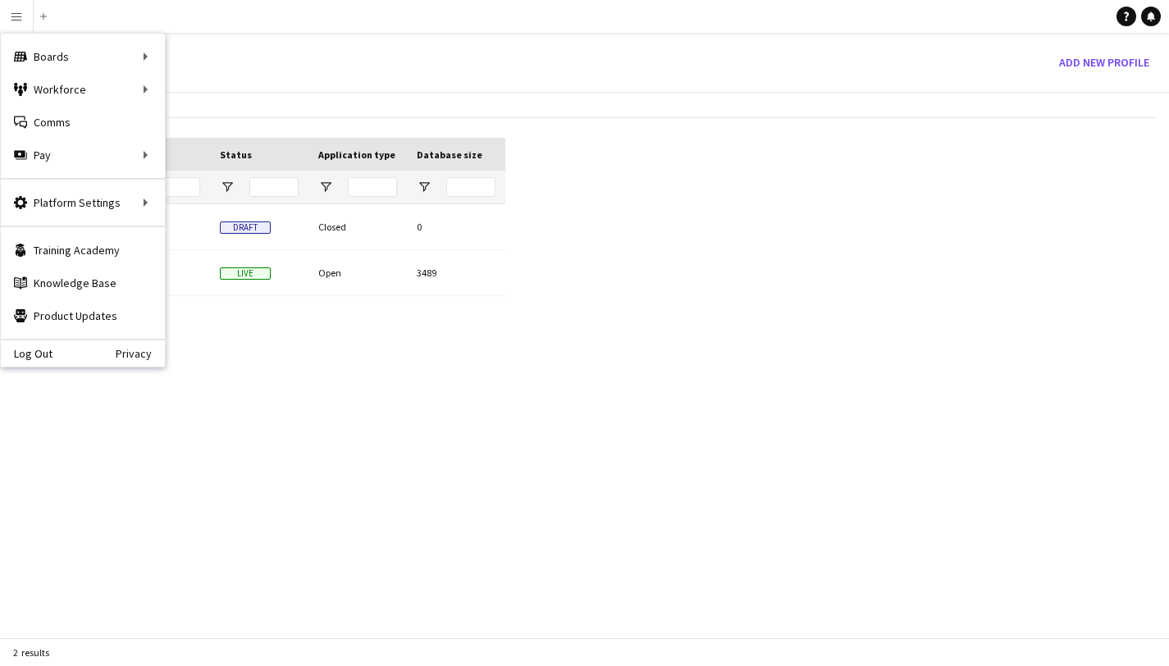
drag, startPoint x: 587, startPoint y: 413, endPoint x: 573, endPoint y: 404, distance: 17.3
click at [587, 413] on div "Drag here to set row groups Drag here to set column labels Name Status Applicat…" at bounding box center [584, 405] width 1169 height 560
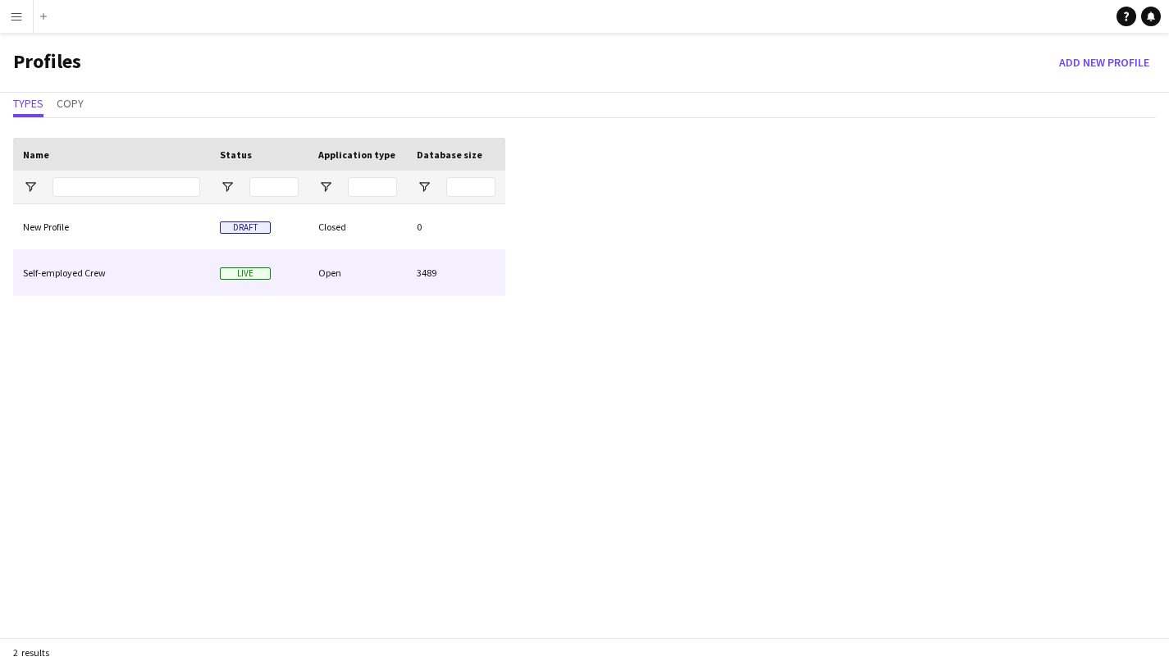
click at [112, 277] on div "Self-employed Crew" at bounding box center [111, 272] width 197 height 45
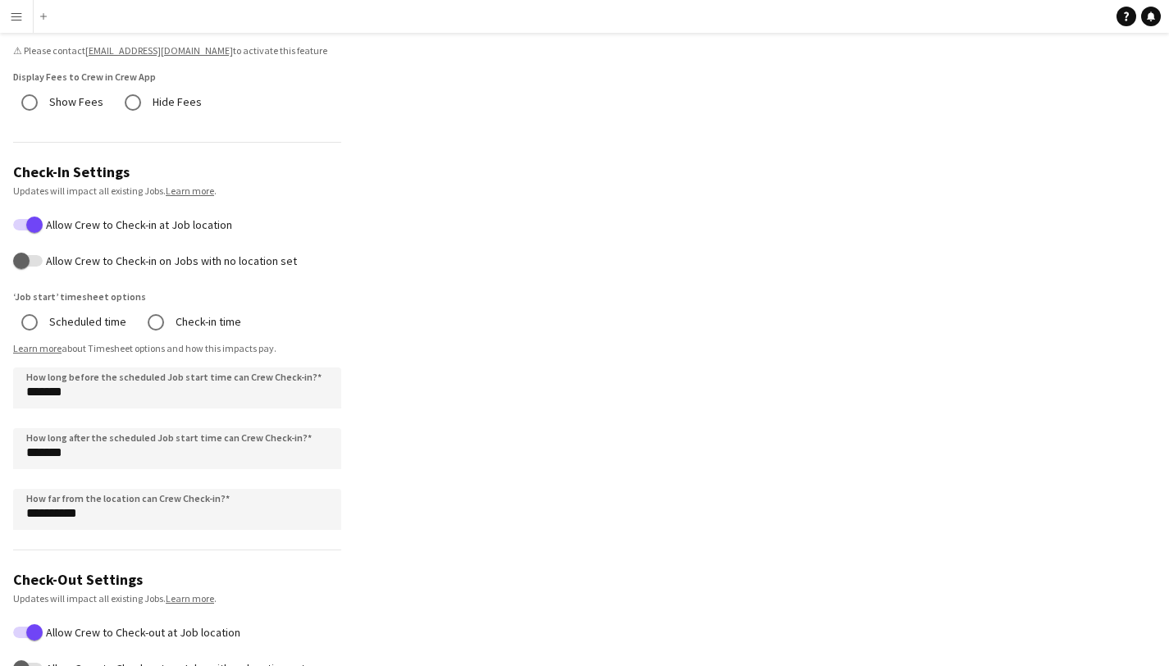
scroll to position [295, 0]
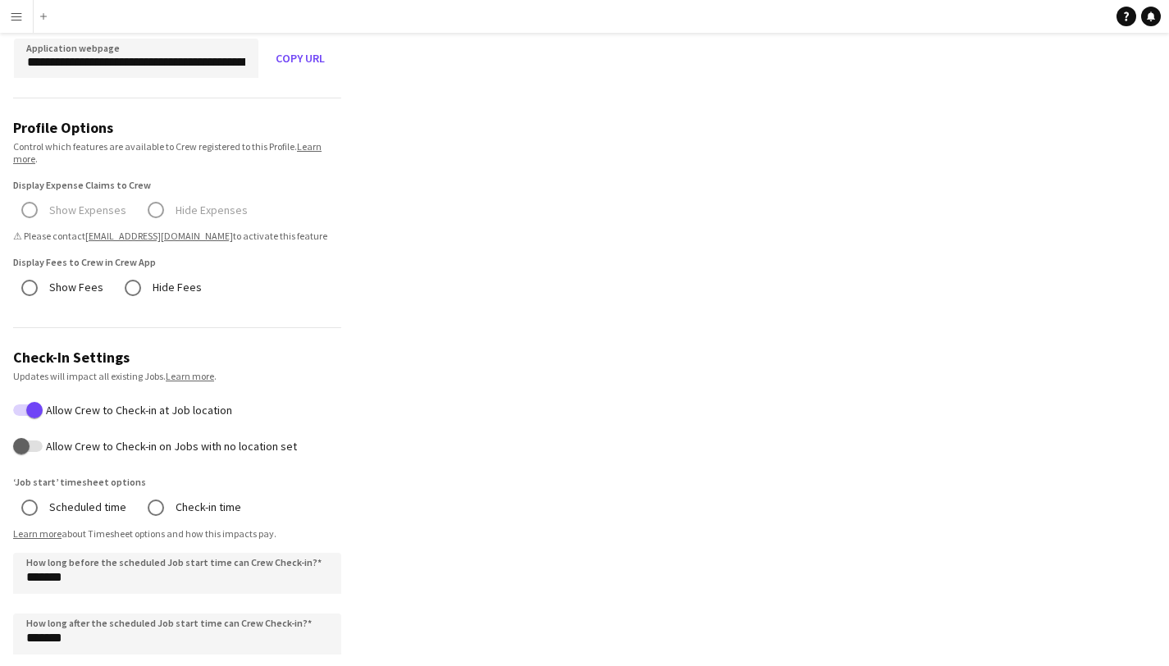
click at [8, 12] on button "Menu" at bounding box center [16, 16] width 33 height 33
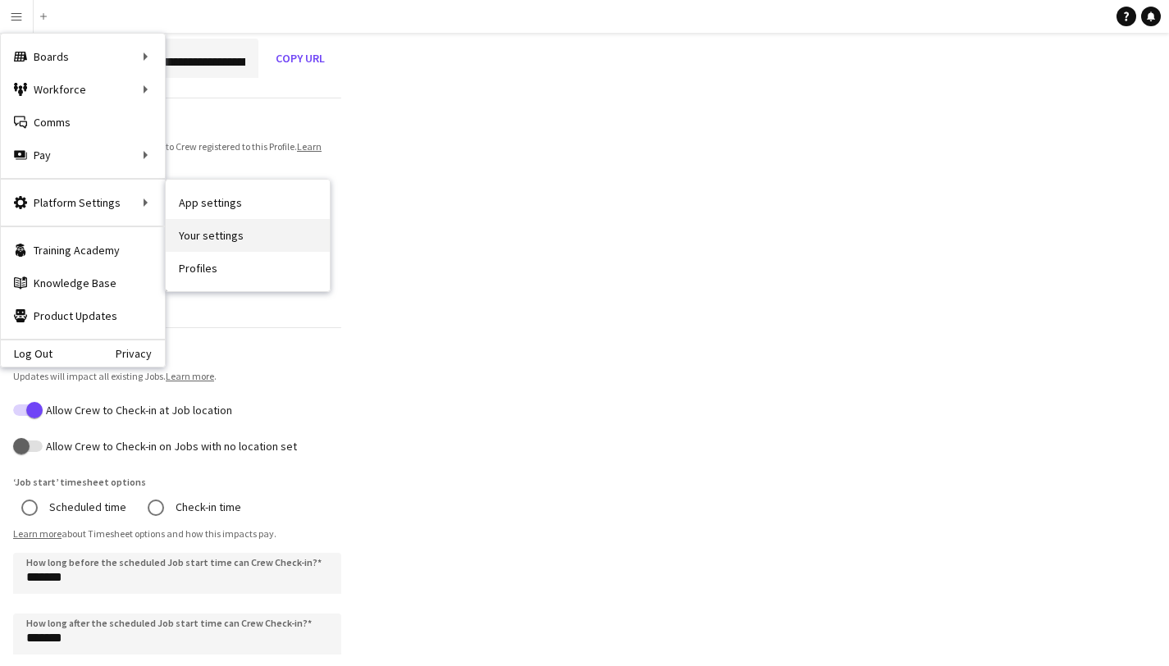
click at [221, 233] on link "Your settings" at bounding box center [248, 235] width 164 height 33
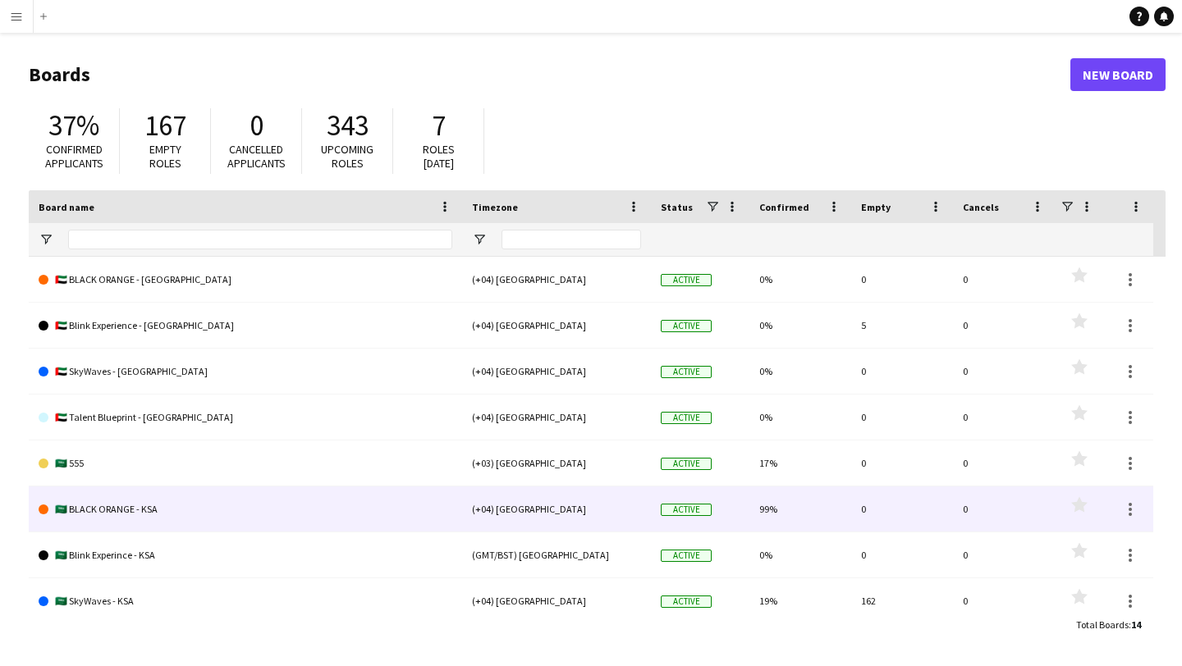
click at [120, 505] on link "🇸🇦 BLACK ORANGE - KSA" at bounding box center [246, 510] width 414 height 46
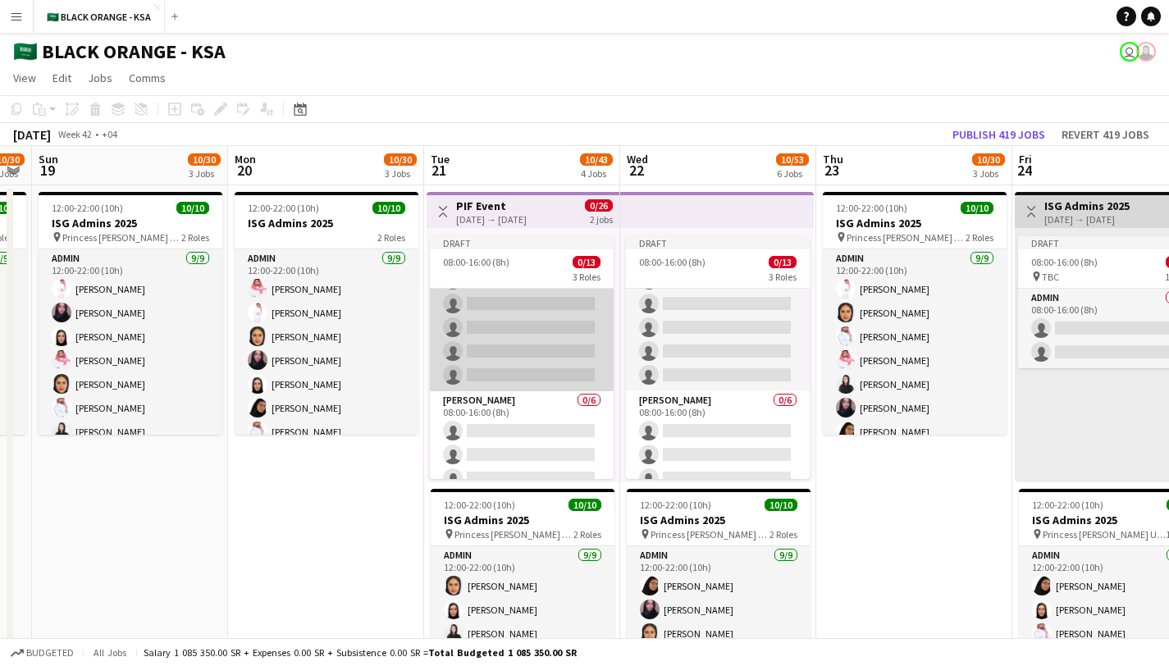
click at [521, 329] on app-card-role "Usher 0/6 08:00-16:00 (8h) single-neutral-actions single-neutral-actions single…" at bounding box center [522, 304] width 184 height 175
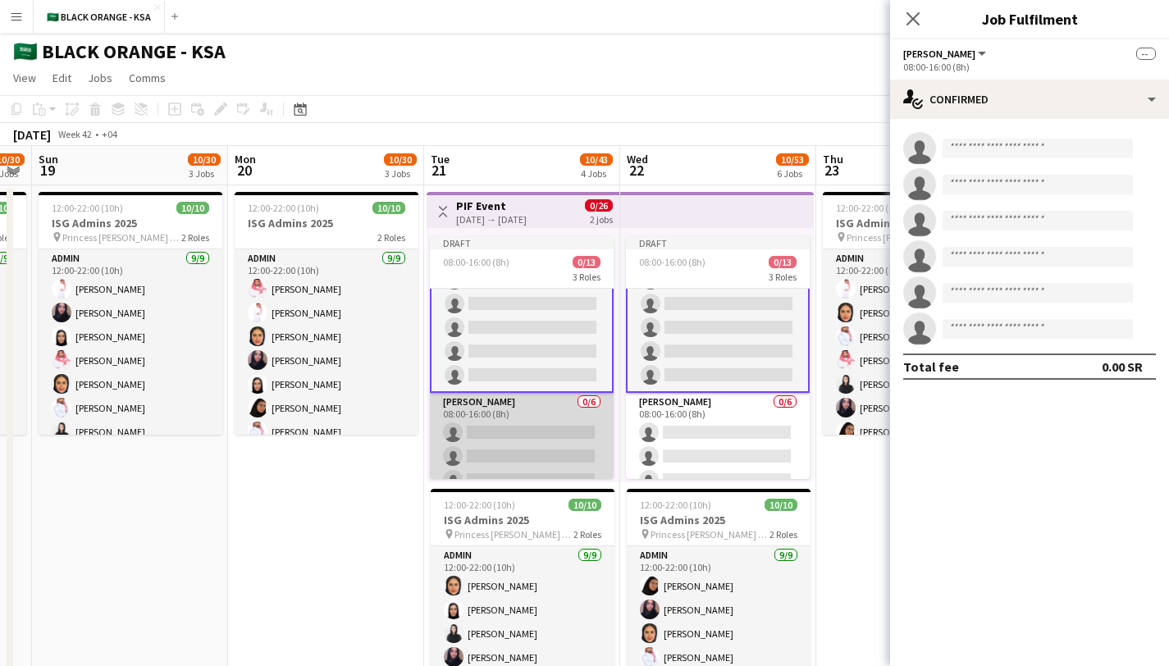
click at [521, 399] on app-card-role "Usher 0/6 08:00-16:00 (8h) single-neutral-actions single-neutral-actions single…" at bounding box center [522, 480] width 184 height 175
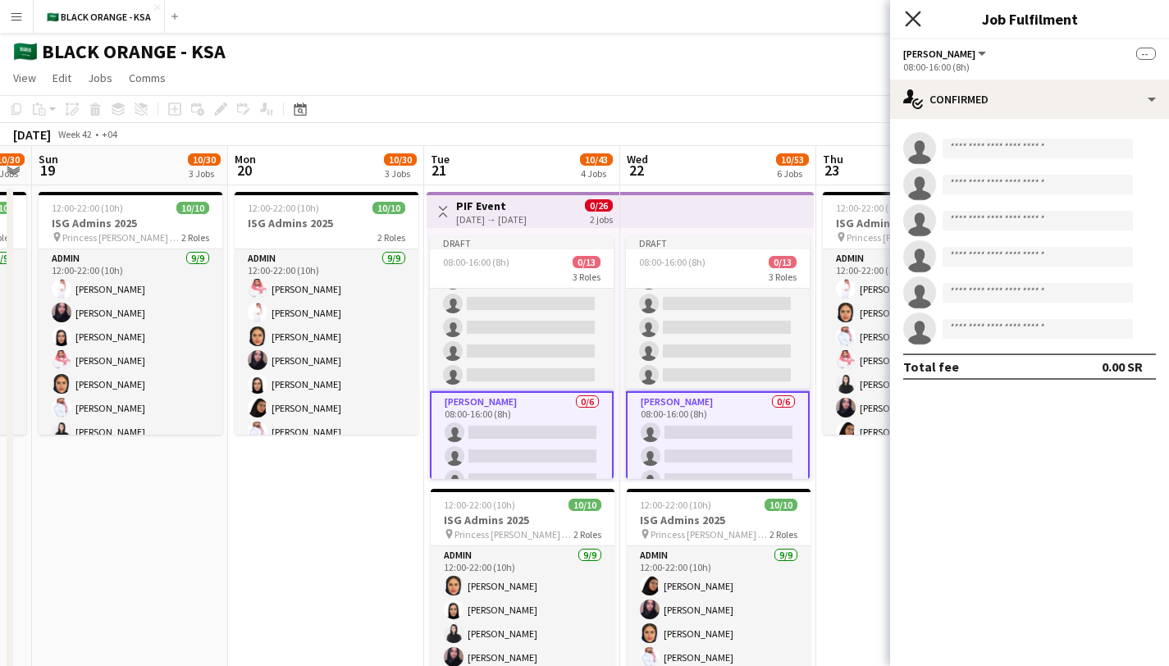
click at [913, 16] on icon "Close pop-in" at bounding box center [913, 19] width 16 height 16
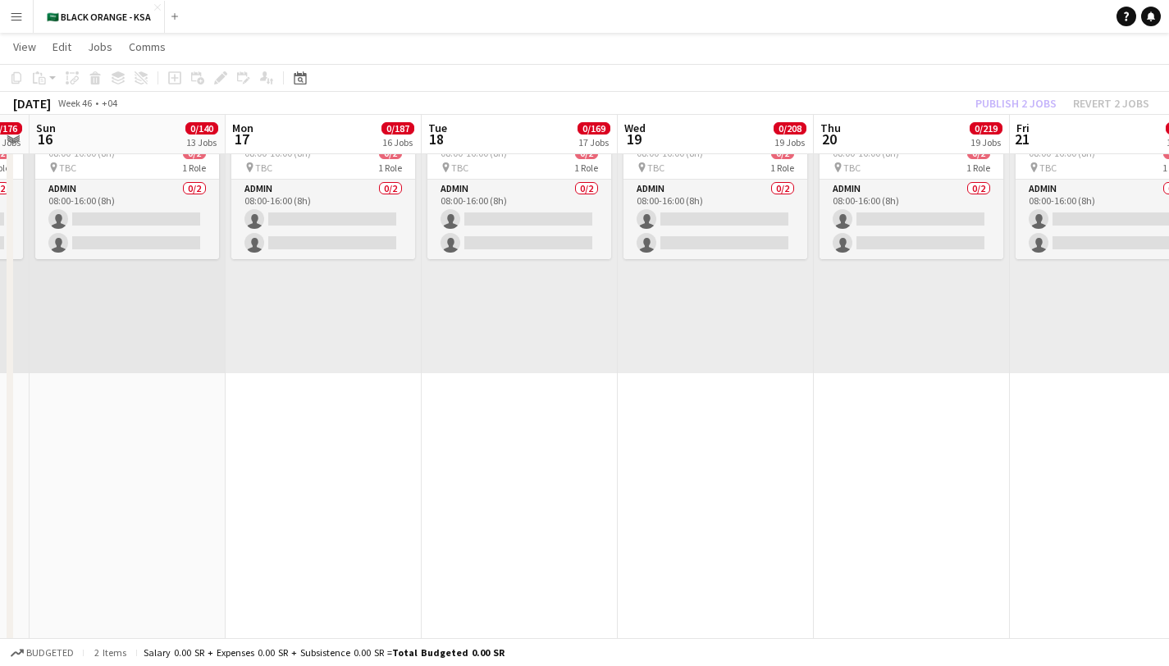
click at [7, 20] on button "Menu" at bounding box center [16, 16] width 33 height 33
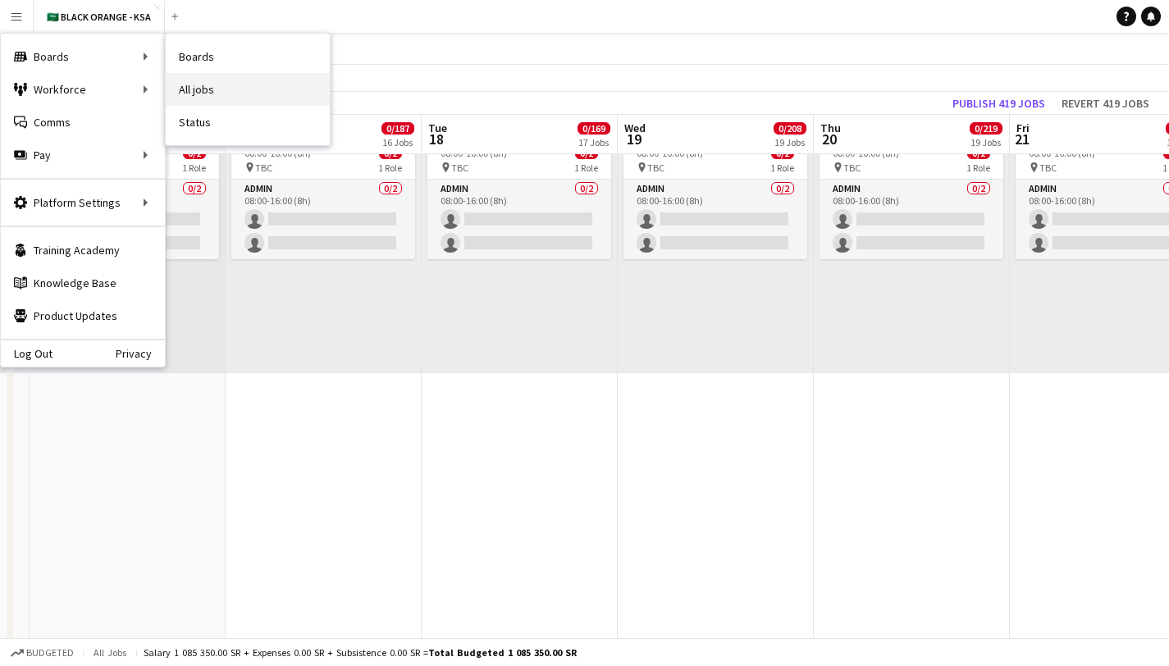
click at [218, 77] on link "All jobs" at bounding box center [248, 89] width 164 height 33
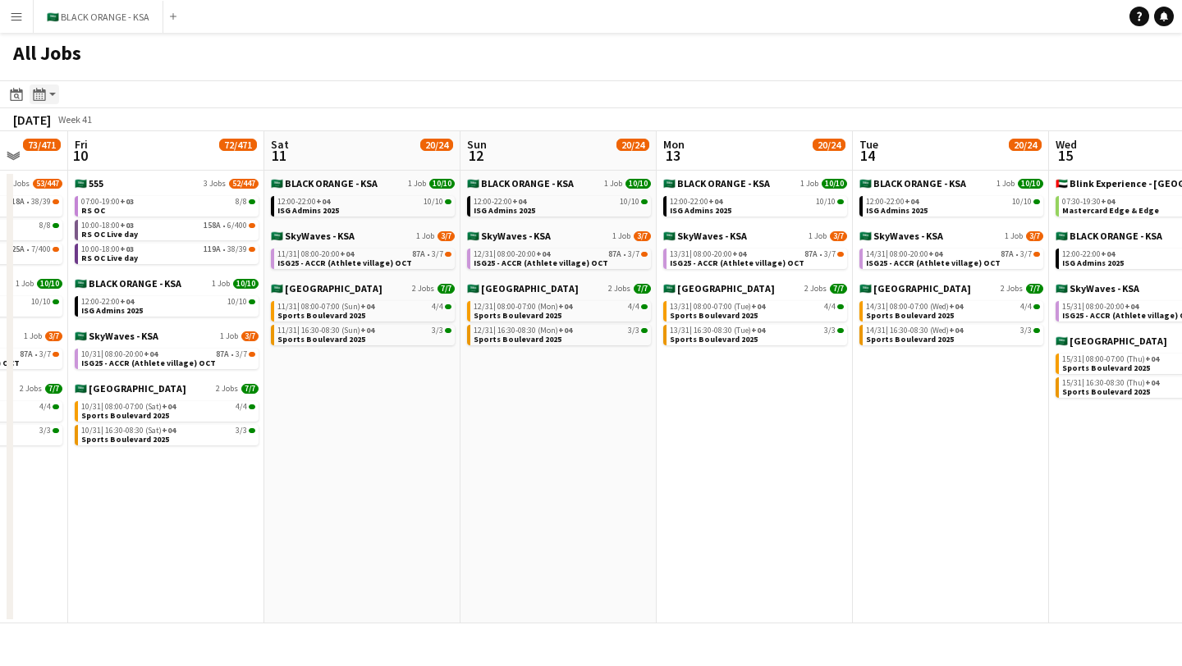
click at [49, 97] on app-action-btn "Month view / Day view" at bounding box center [45, 95] width 30 height 20
click at [118, 176] on link "Month view" at bounding box center [88, 182] width 90 height 15
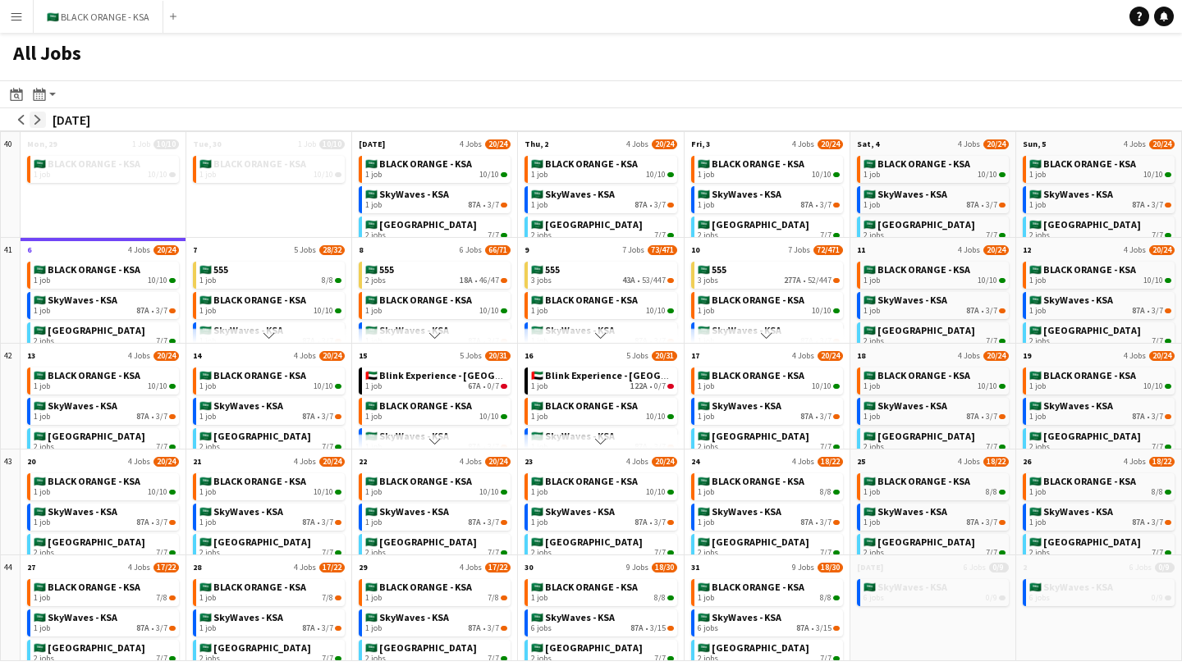
click at [40, 117] on app-icon "arrow-right" at bounding box center [38, 120] width 10 height 10
